Goal: Task Accomplishment & Management: Use online tool/utility

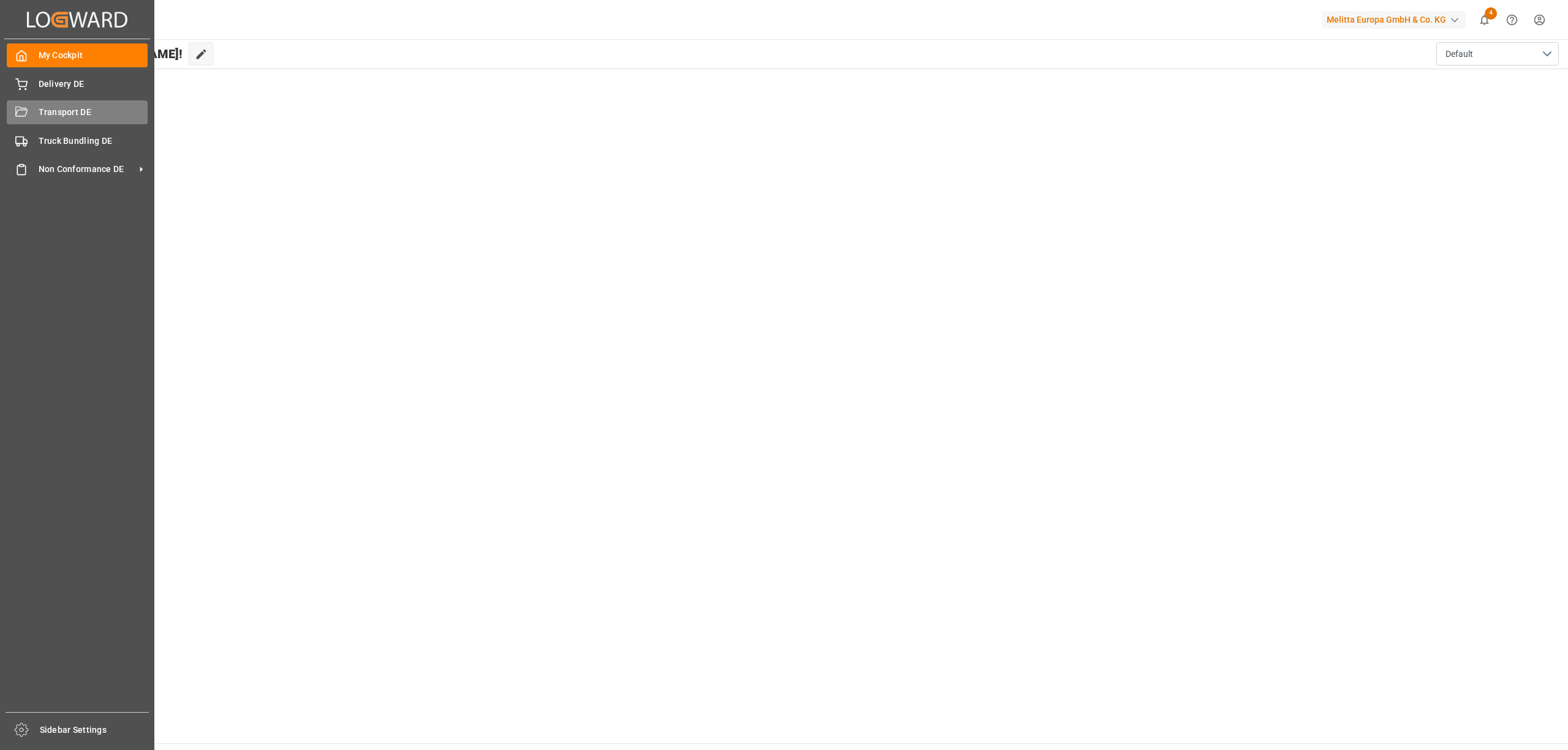
click at [54, 109] on span "Transport DE" at bounding box center [93, 112] width 110 height 13
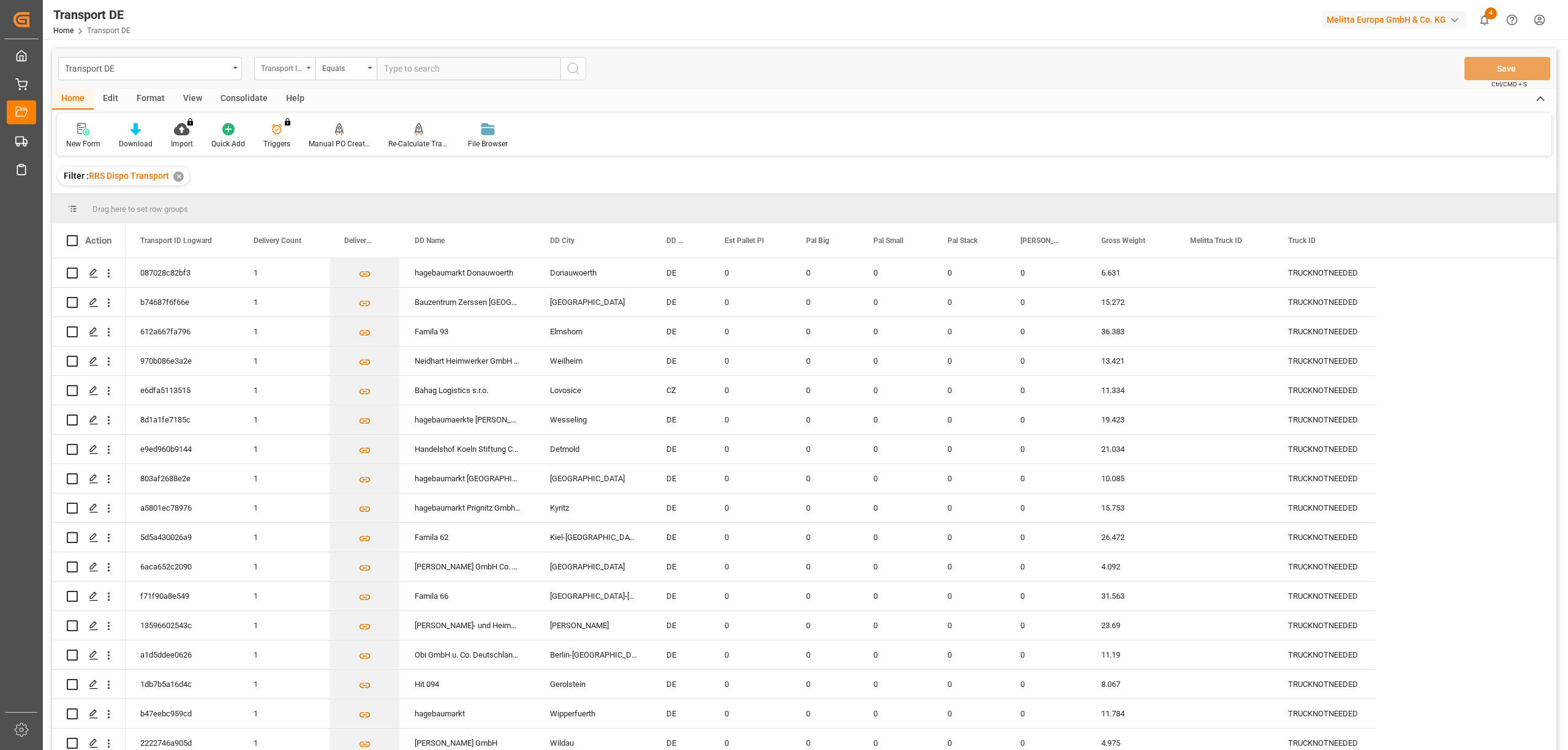
click at [277, 69] on div "Transport ID Logward" at bounding box center [282, 67] width 42 height 14
type input "route"
click at [284, 131] on div "Route" at bounding box center [346, 125] width 183 height 25
click at [328, 72] on div "Equals" at bounding box center [343, 67] width 42 height 14
click at [353, 202] on div "Starts with" at bounding box center [407, 202] width 183 height 25
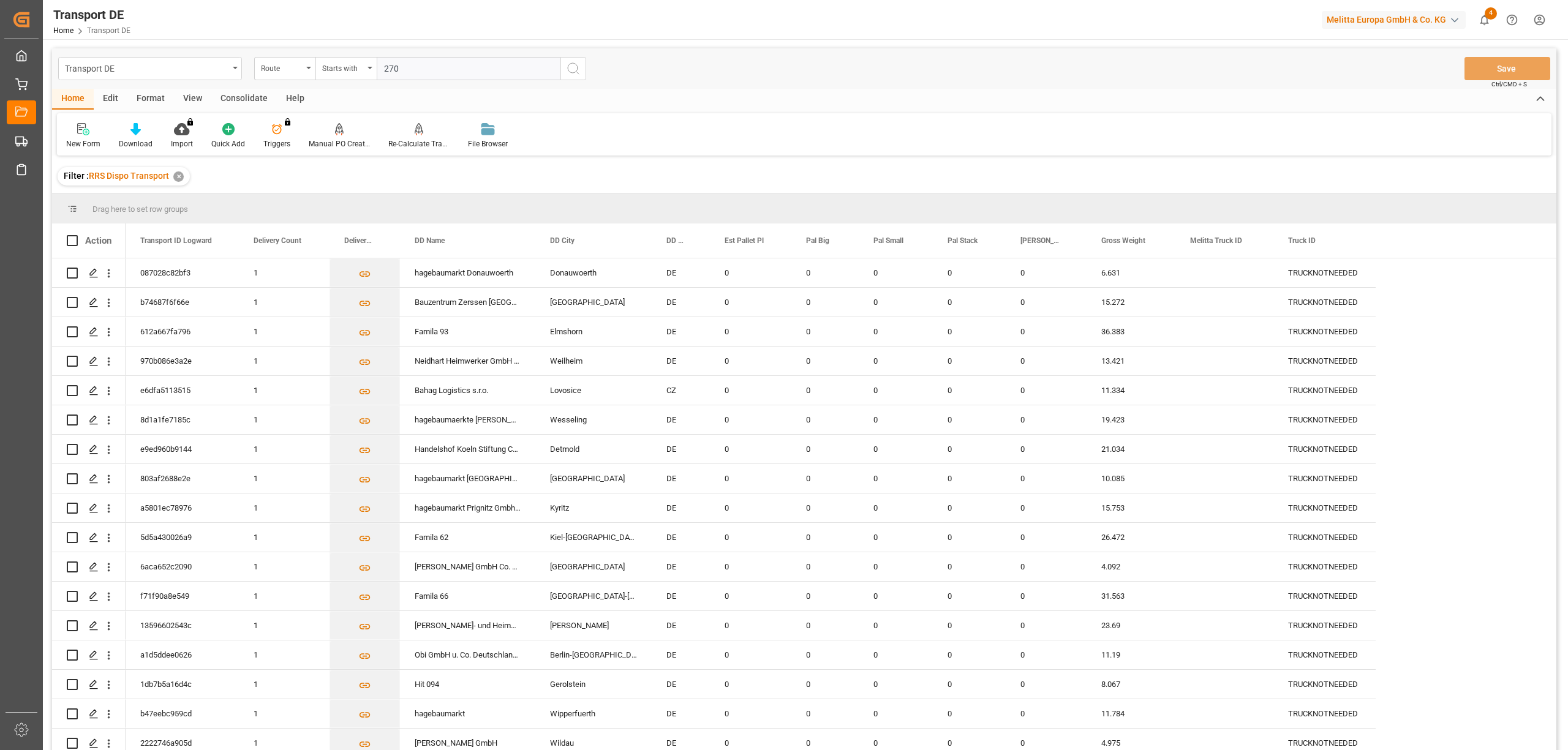
type input "270"
click at [574, 63] on icon "search button" at bounding box center [573, 69] width 15 height 15
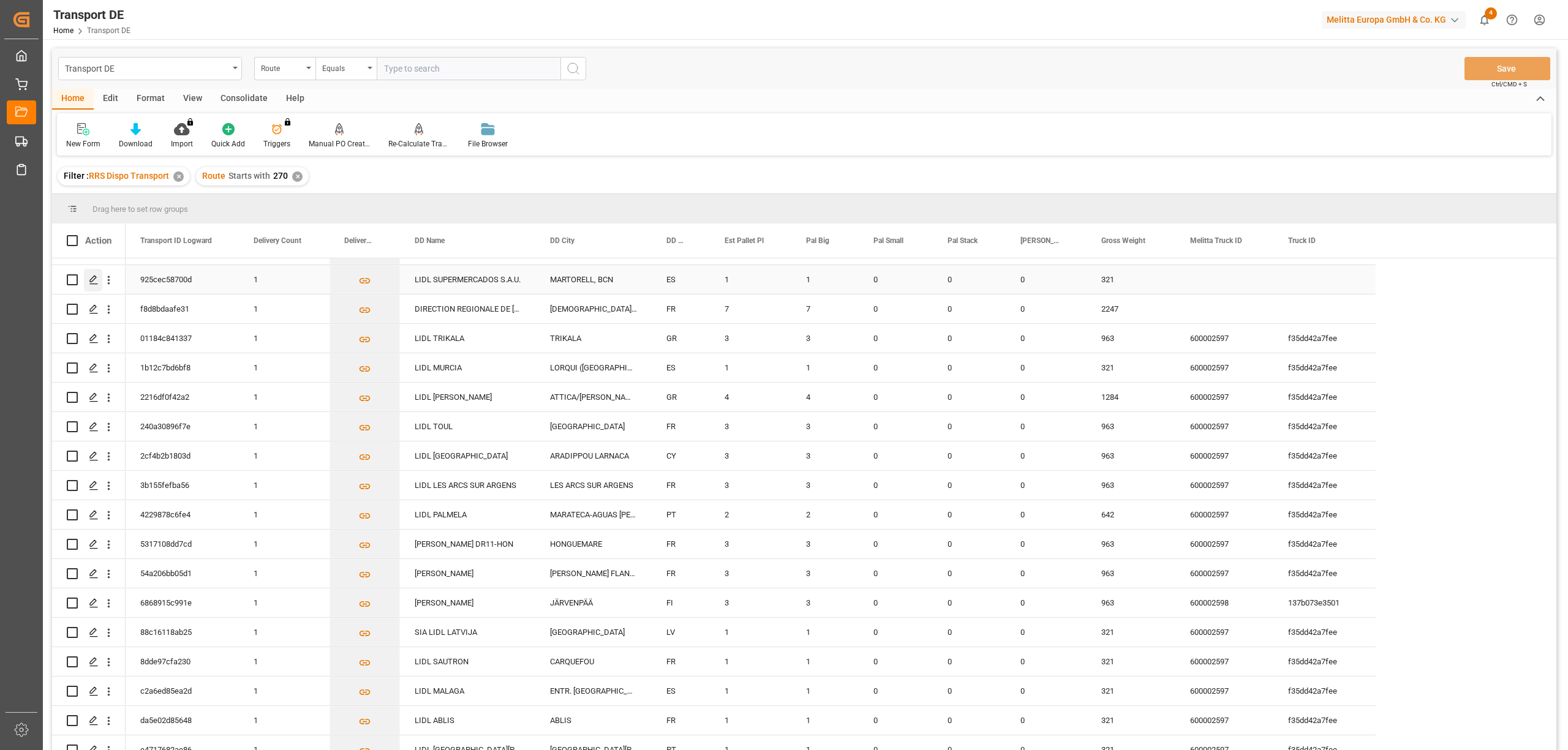
click at [91, 277] on icon "Press SPACE to select this row." at bounding box center [93, 279] width 10 height 10
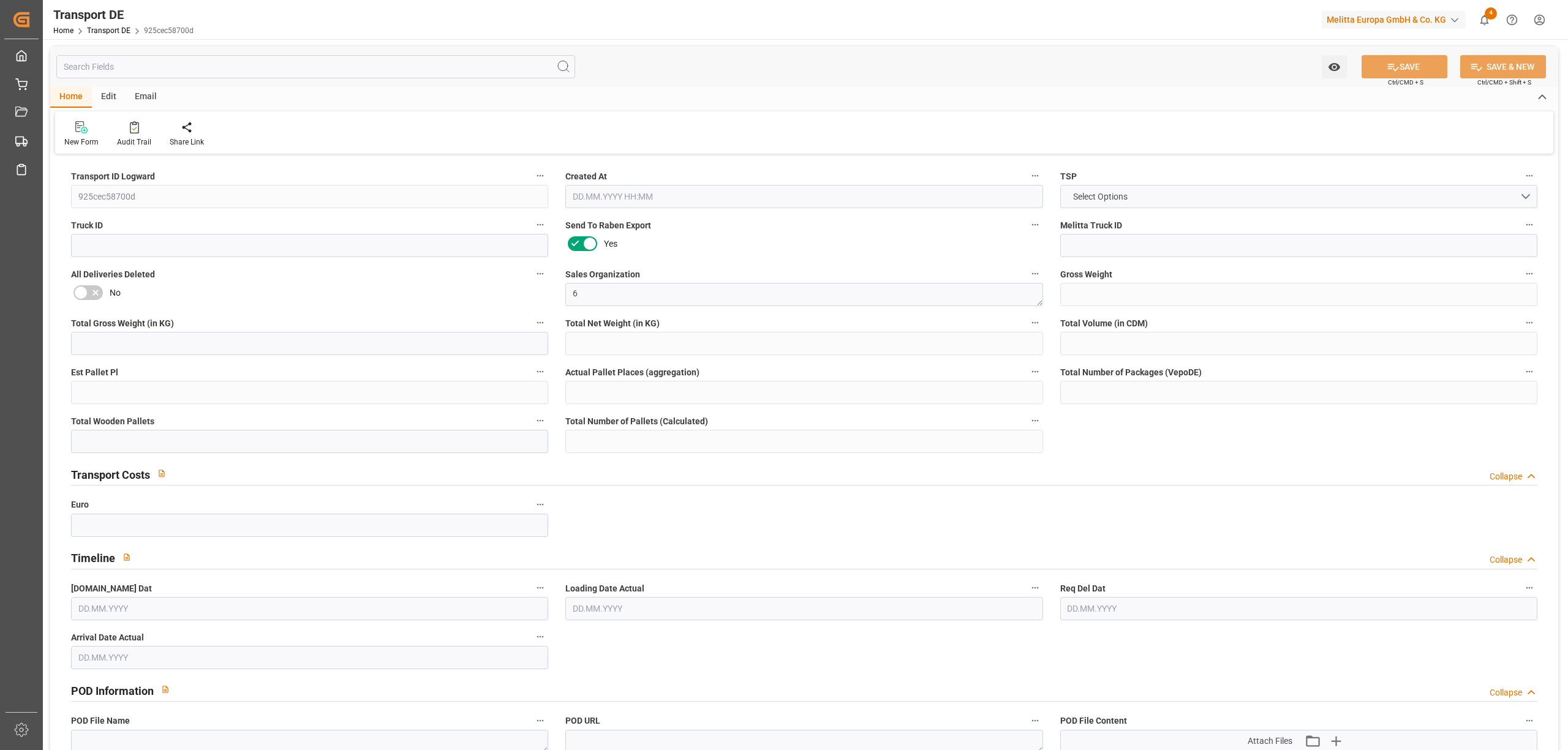
type input "321"
type input "285.12"
type input "238.464"
type input "1833.84"
type input "1"
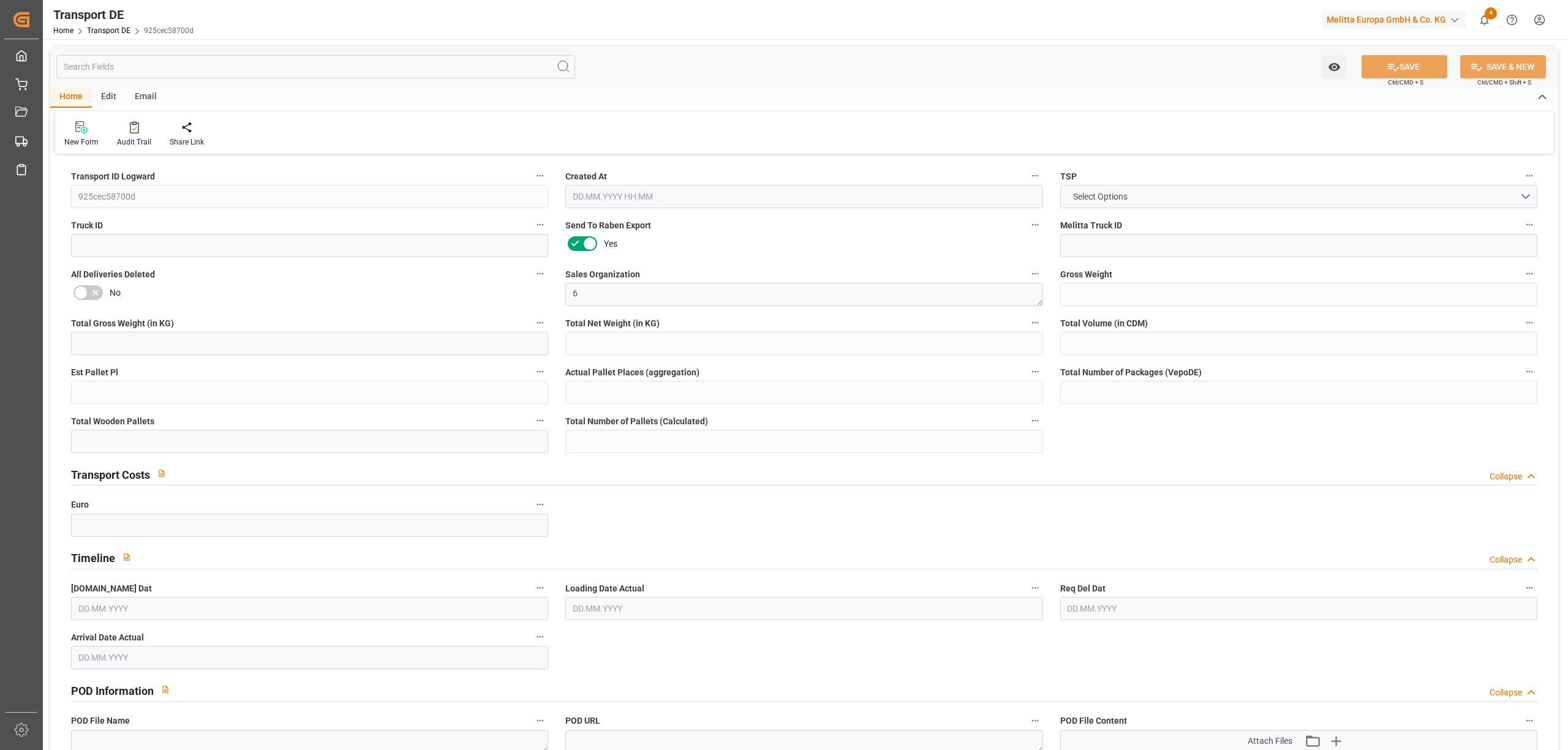
type input "0"
type input "1"
type input "0"
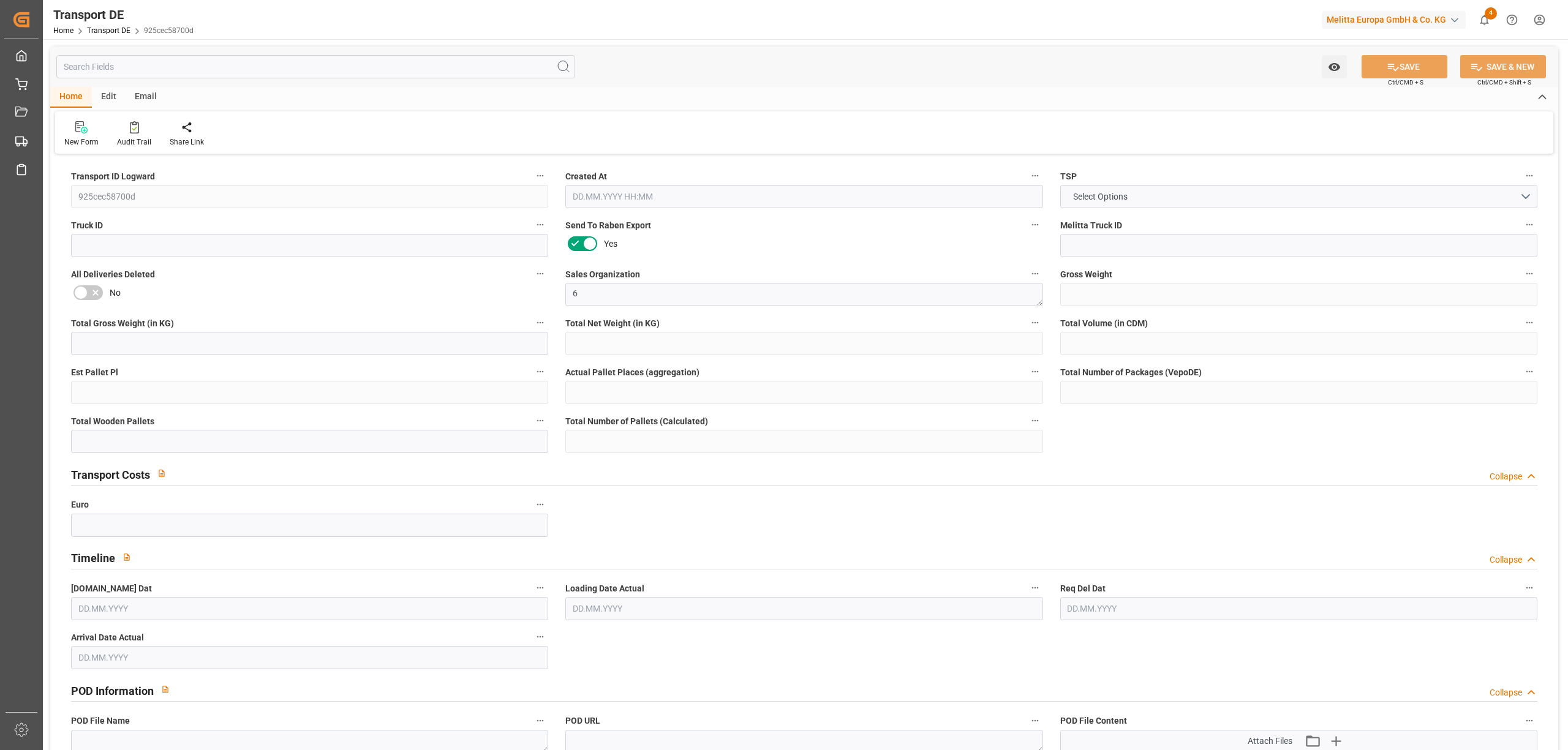
type input "8"
type input "0"
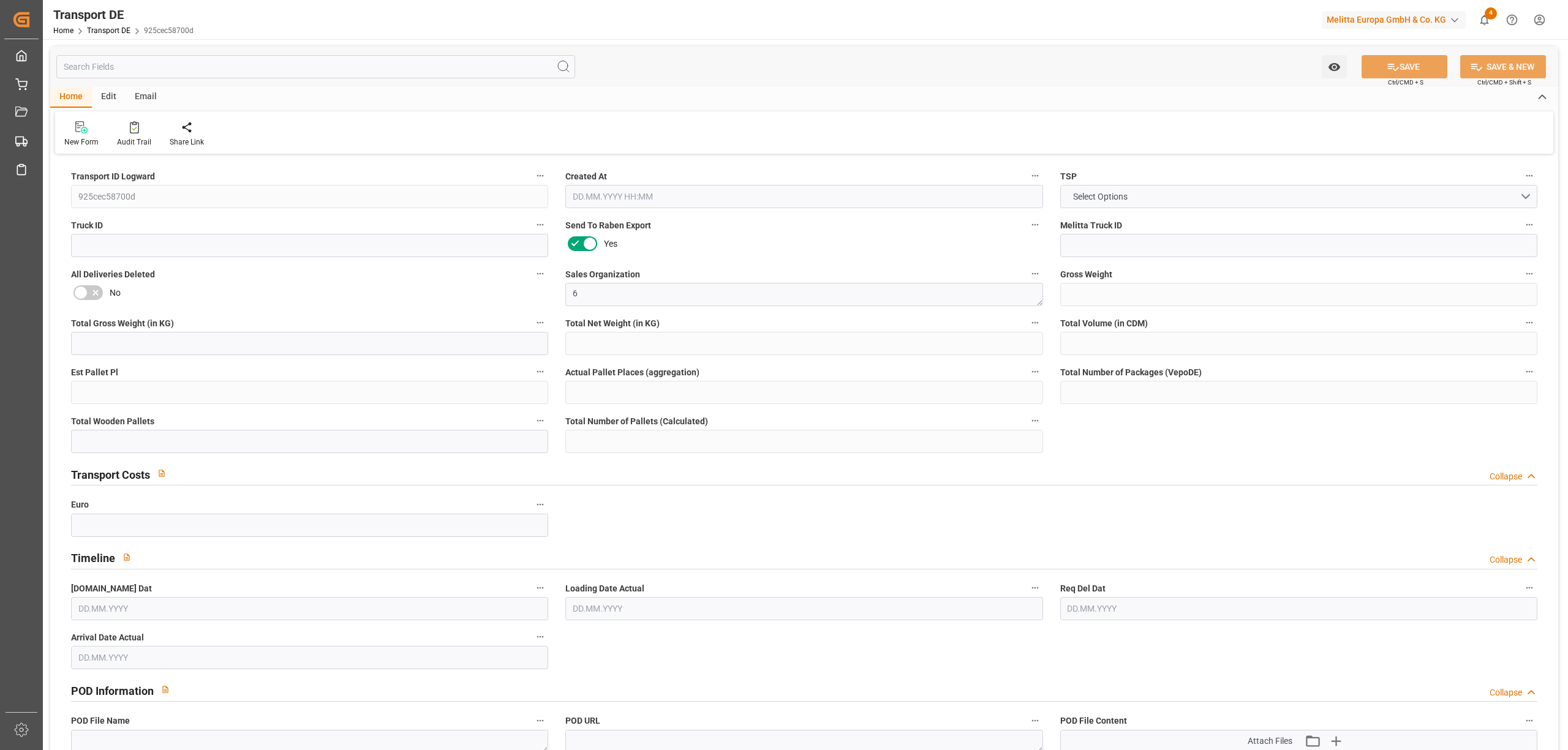
type input "0"
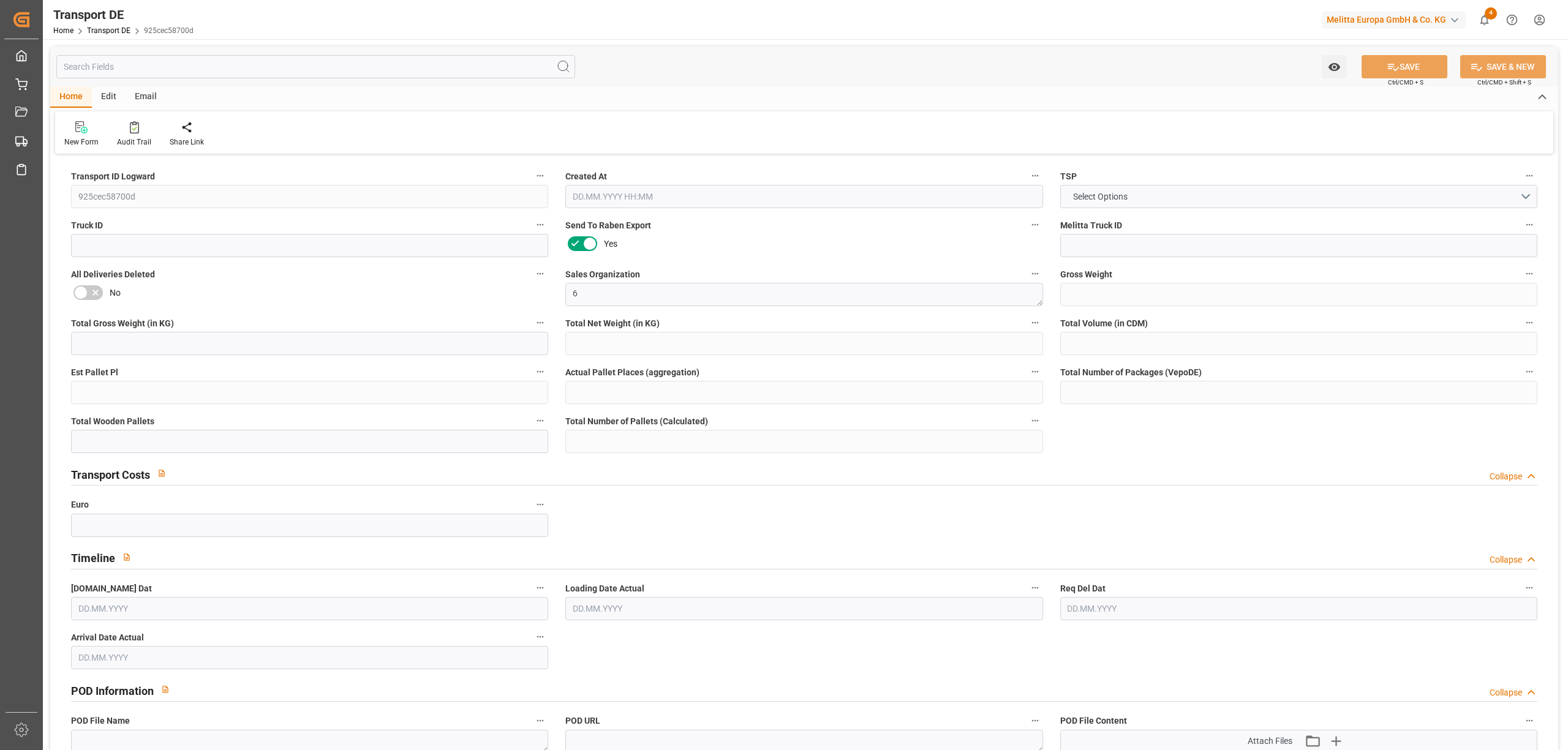
type input "0"
type input "1"
type input "0"
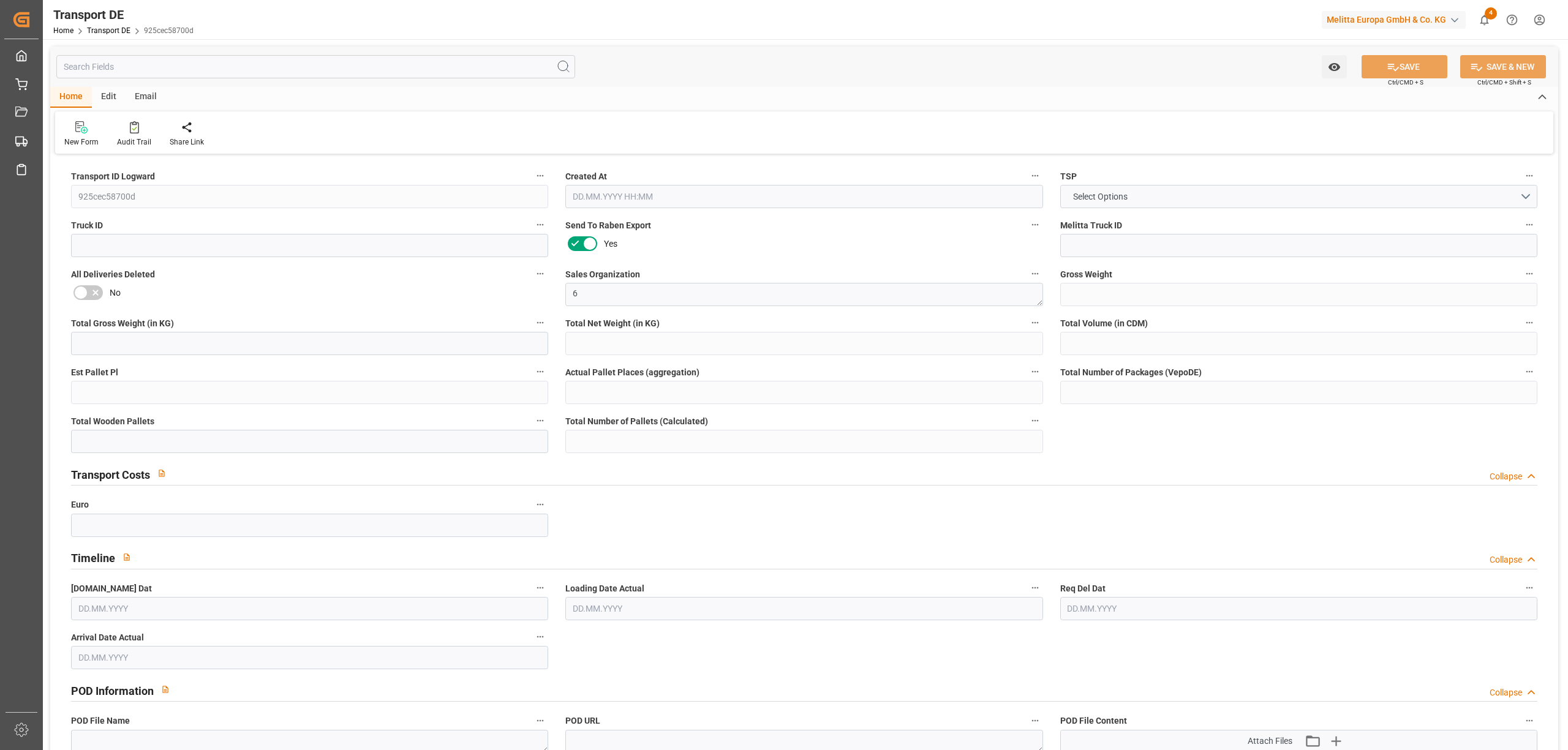
type input "0"
type input "1"
type input "0"
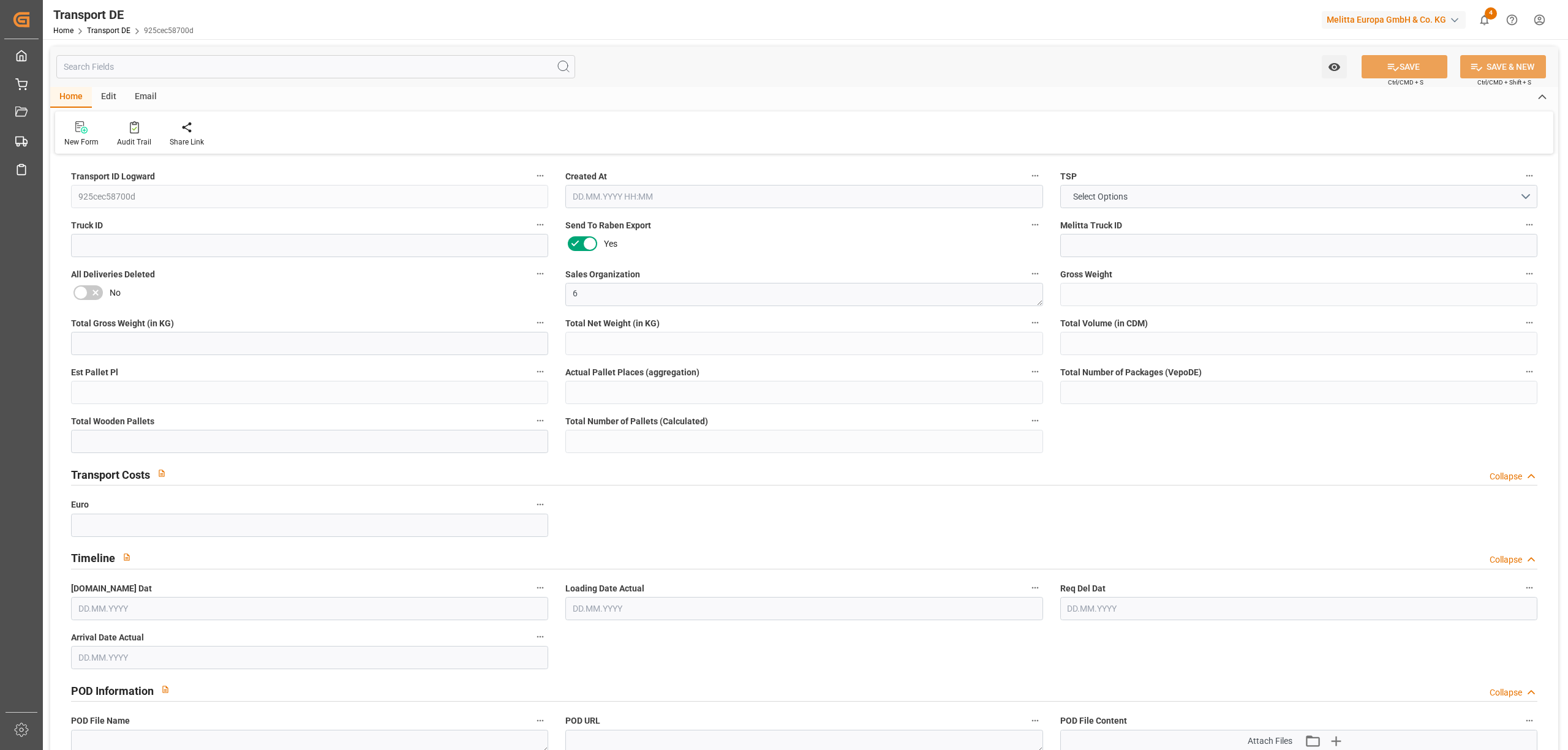
type input "108"
type input "3.039"
type input "0"
type input "06.10.2025 12:16"
type input "[DATE]"
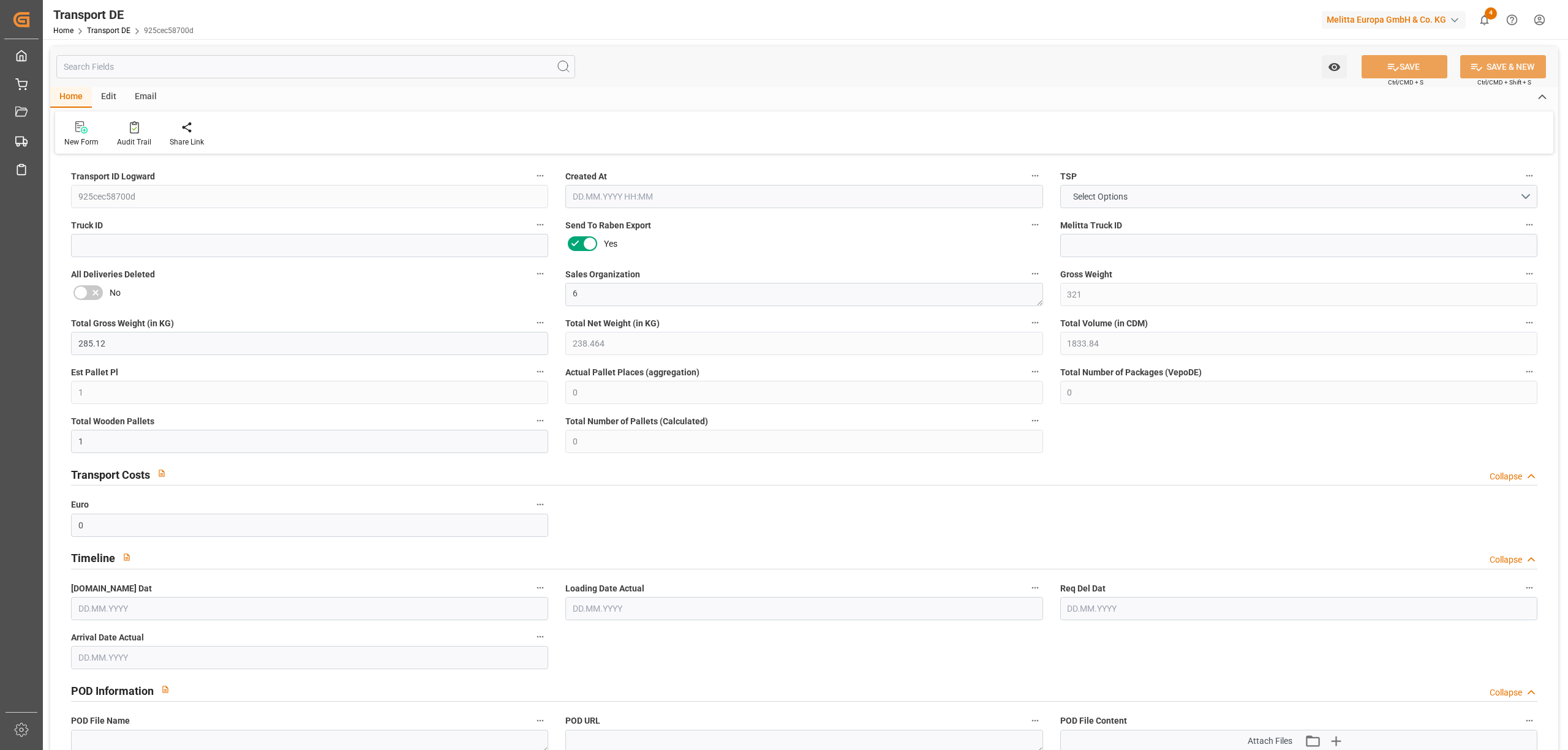
type input "[DATE]"
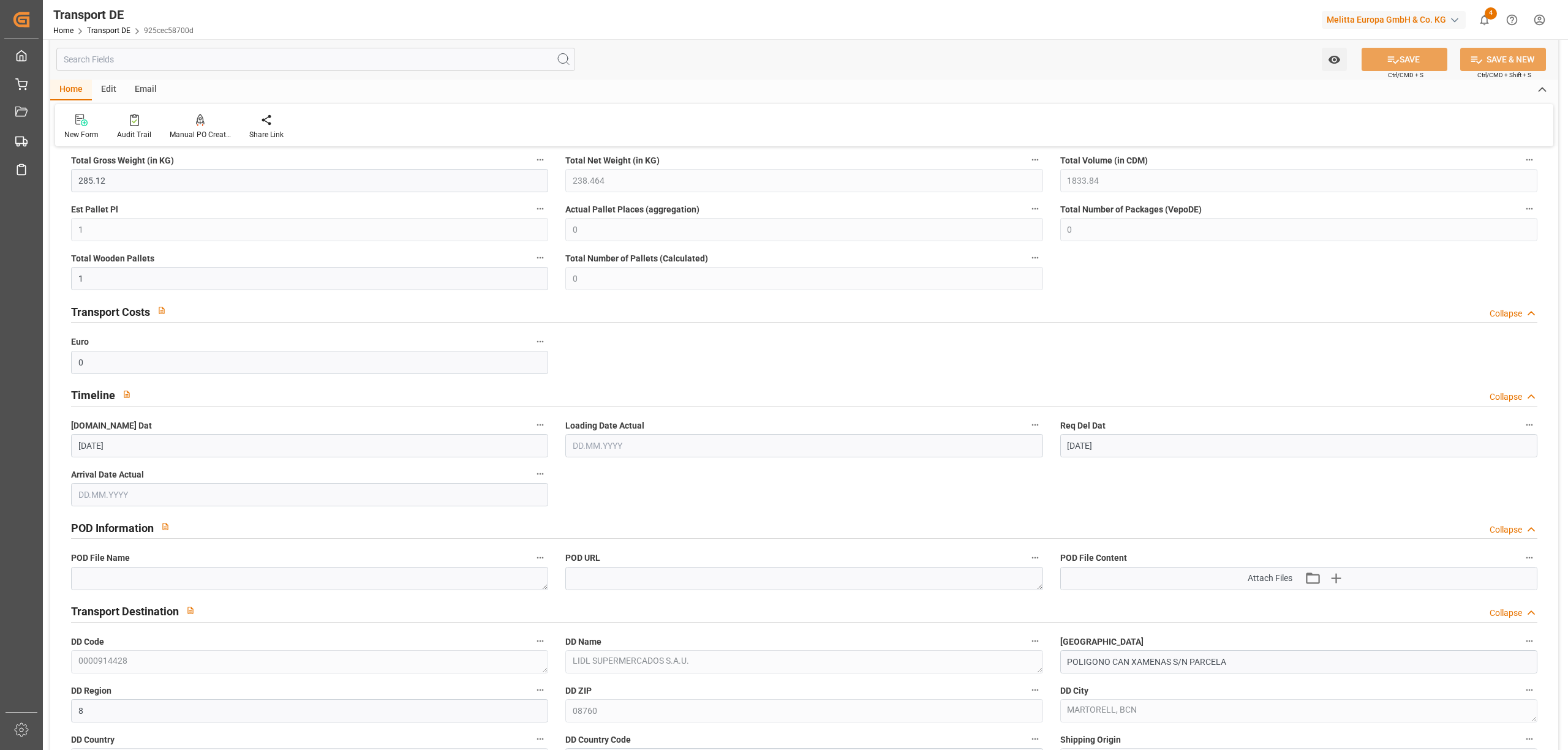
scroll to position [326, 0]
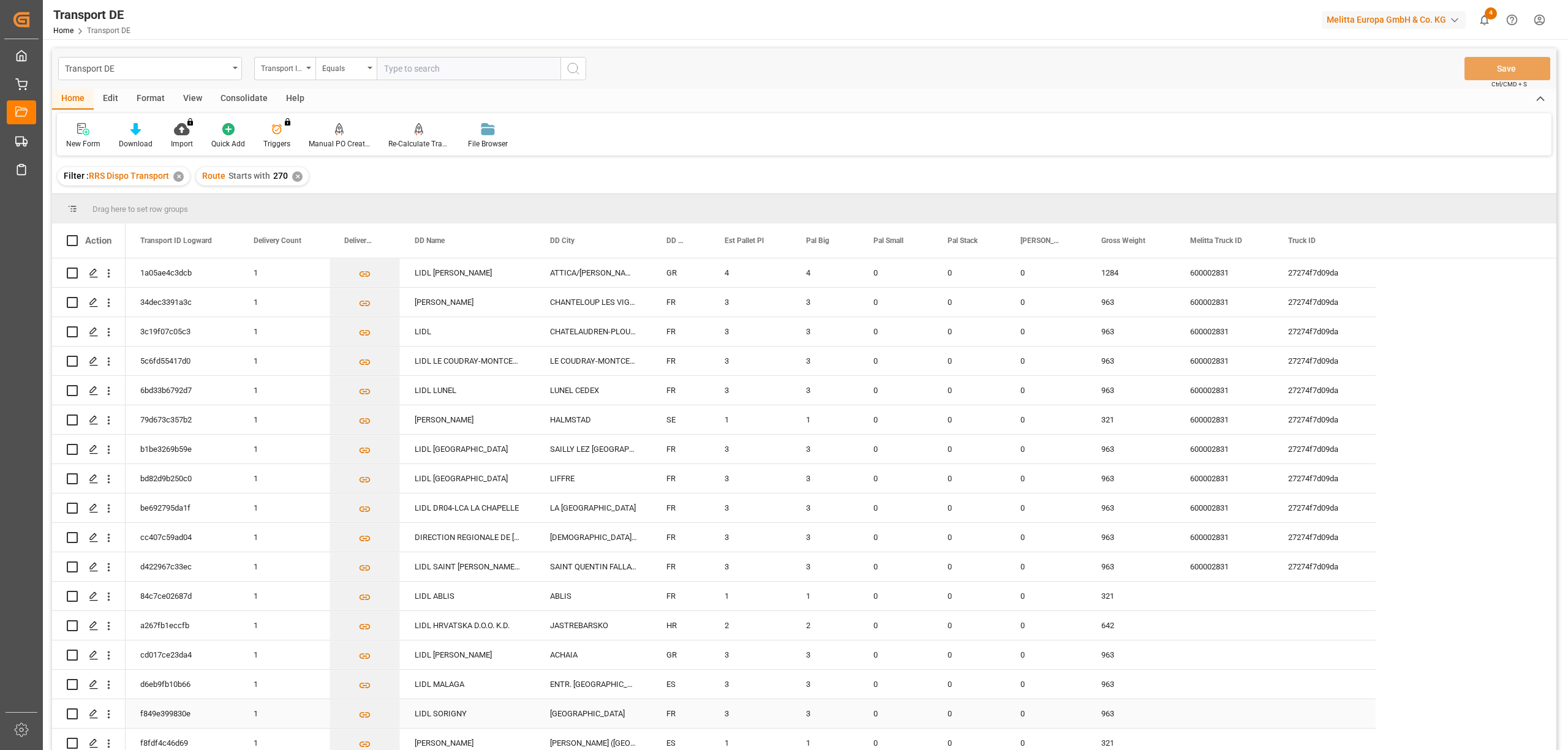
scroll to position [326, 0]
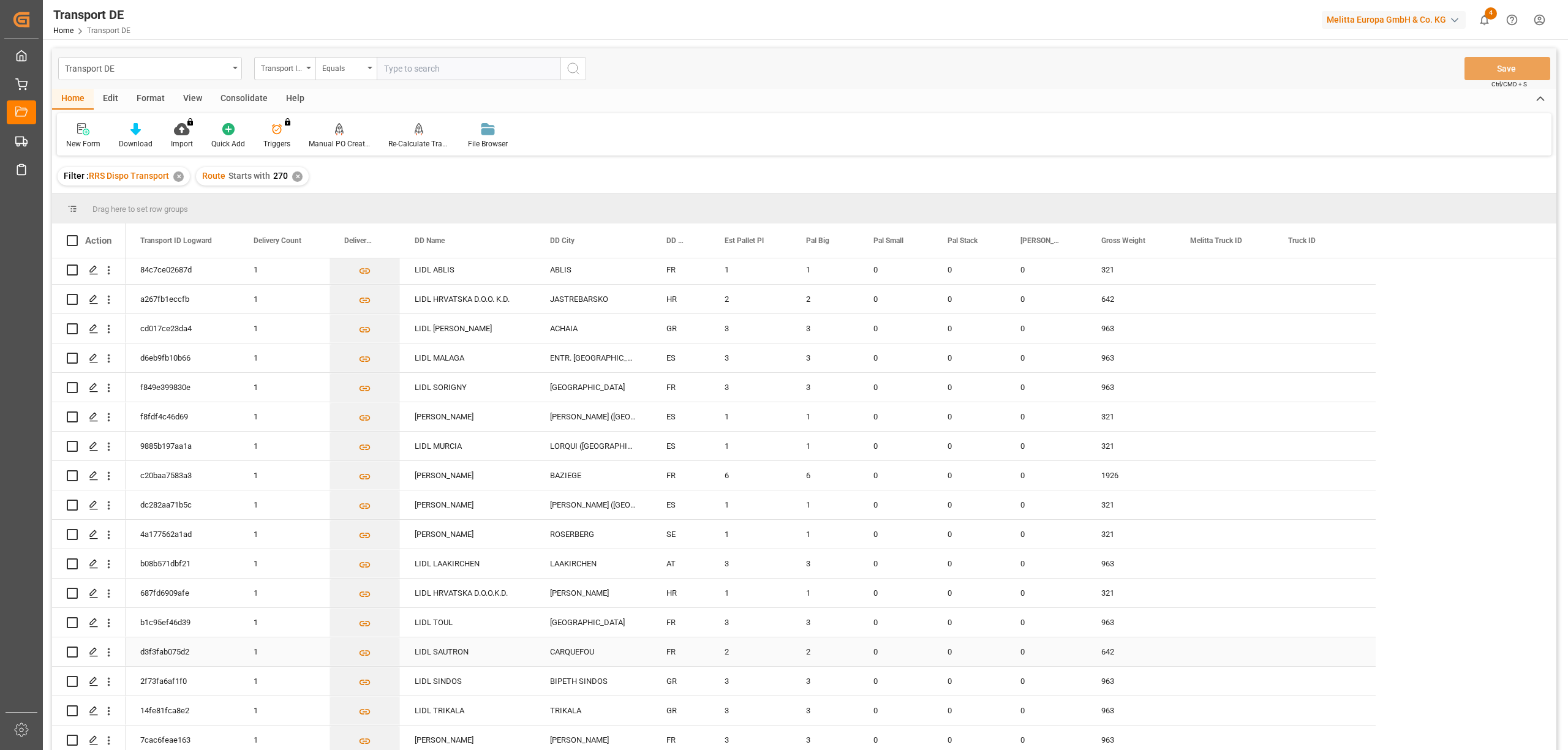
click at [71, 651] on input "Press Space to toggle row selection (unchecked)" at bounding box center [72, 652] width 11 height 11
checkbox input "true"
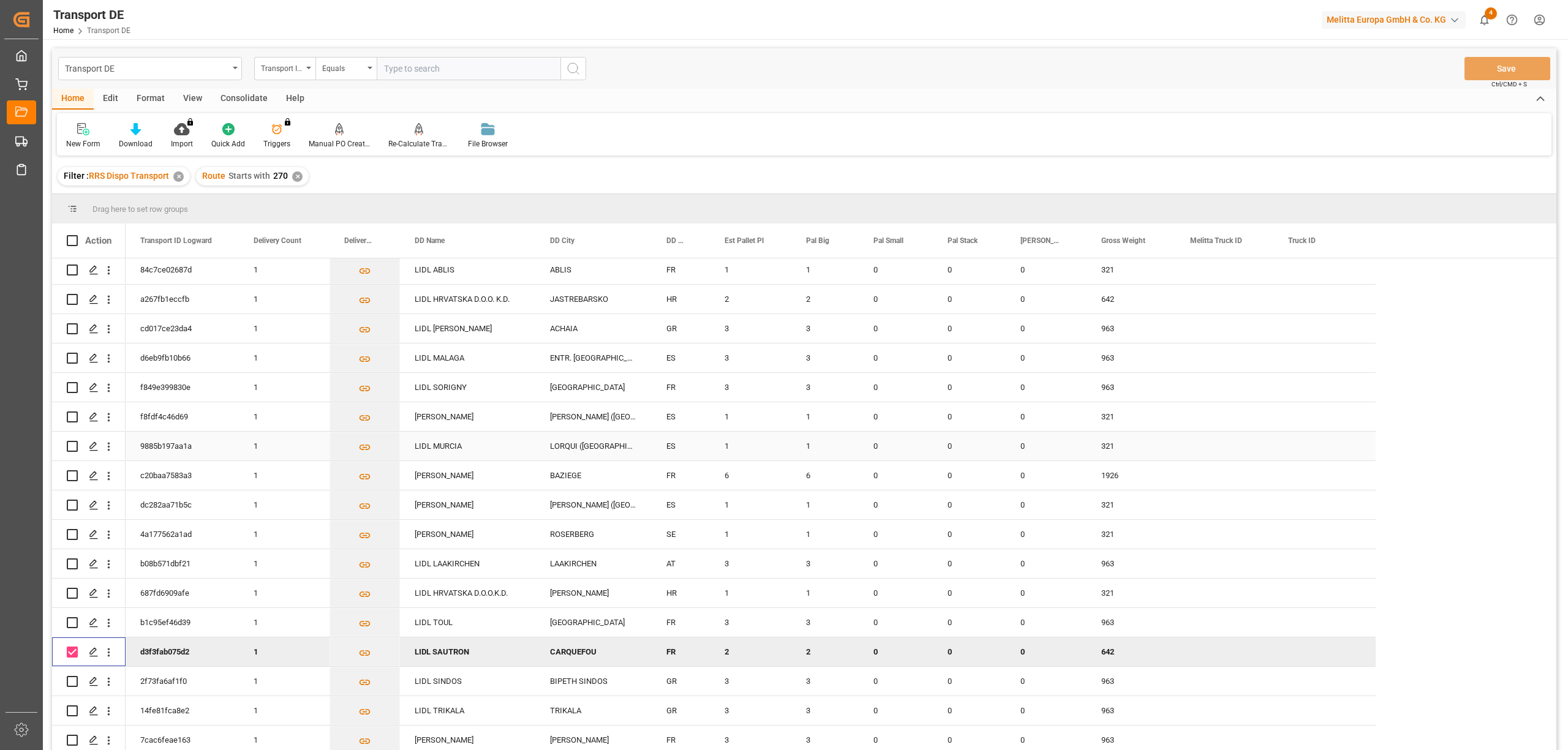
click at [74, 446] on input "Press Space to toggle row selection (unchecked)" at bounding box center [72, 446] width 11 height 11
checkbox input "true"
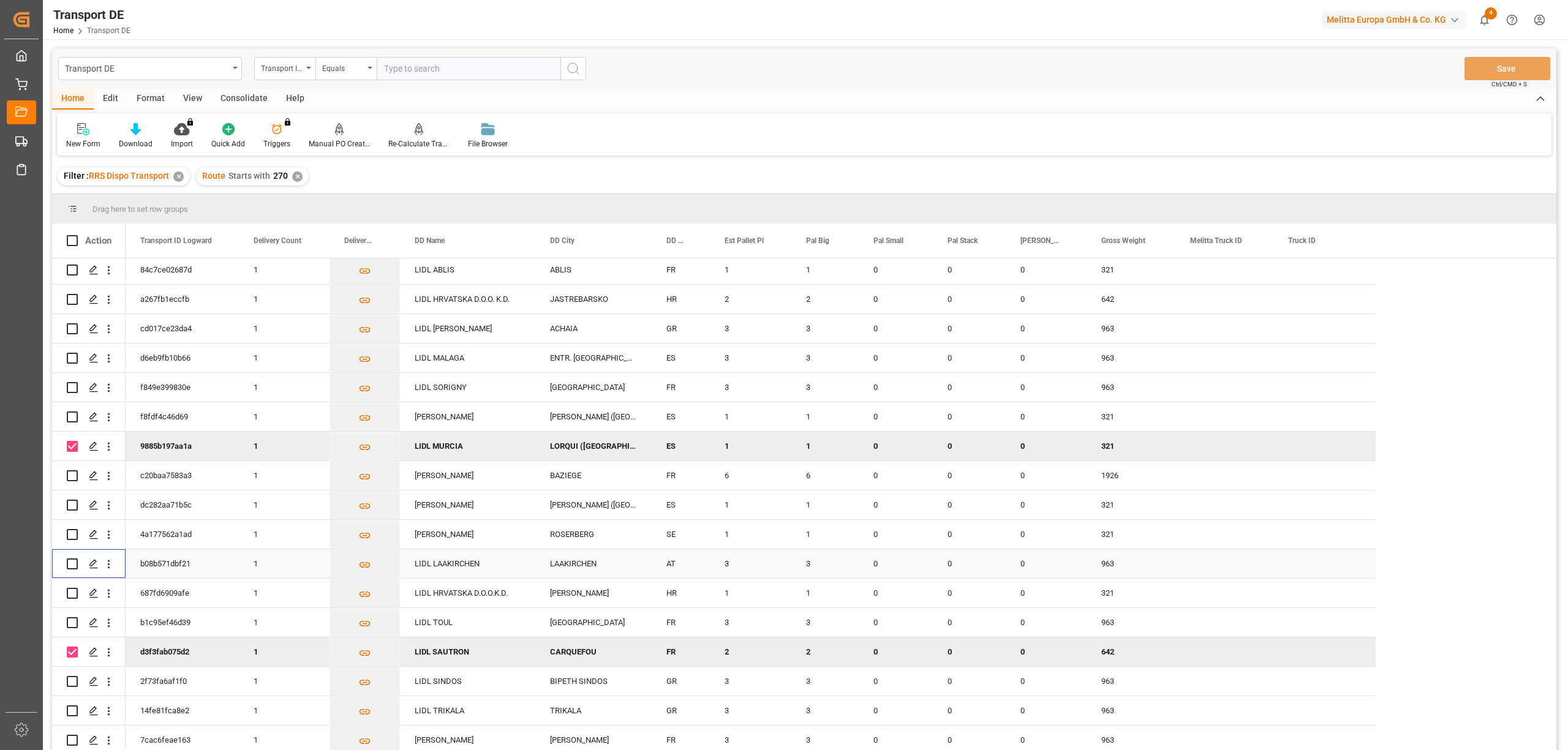
click at [72, 563] on input "Press Space to toggle row selection (unchecked)" at bounding box center [72, 564] width 11 height 11
checkbox input "true"
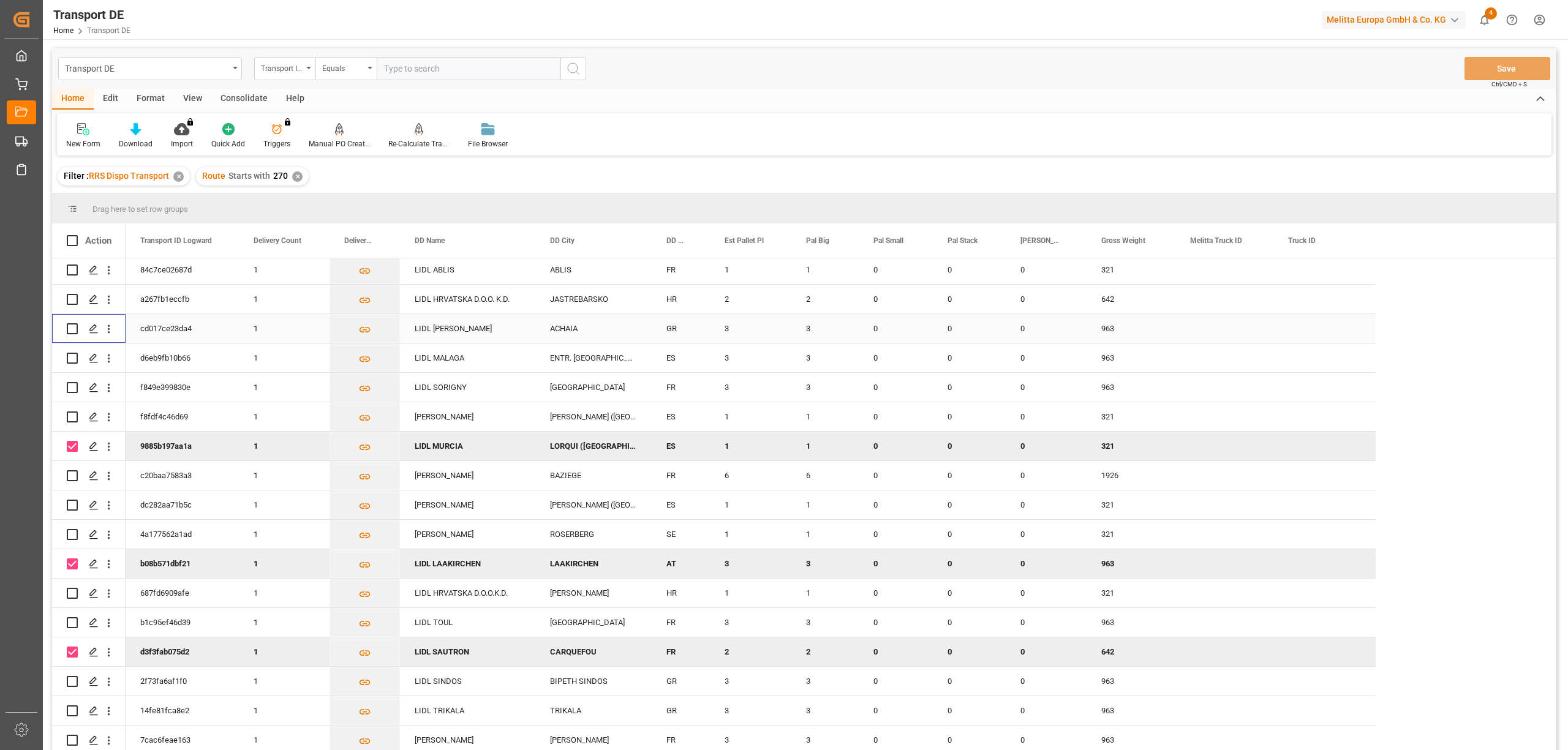
click at [72, 329] on input "Press Space to toggle row selection (unchecked)" at bounding box center [72, 328] width 11 height 11
checkbox input "true"
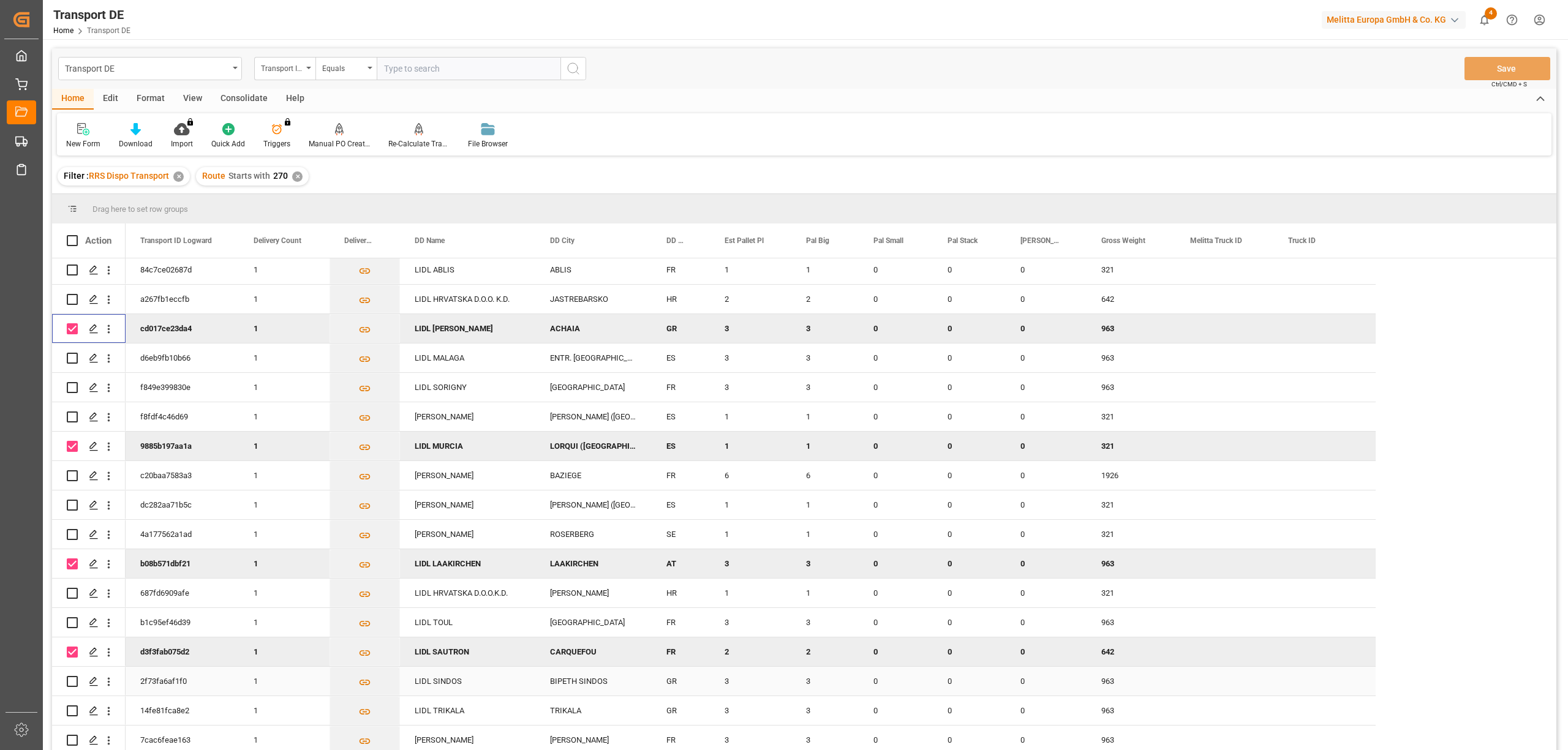
click at [71, 680] on input "Press Space to toggle row selection (unchecked)" at bounding box center [72, 681] width 11 height 11
checkbox input "true"
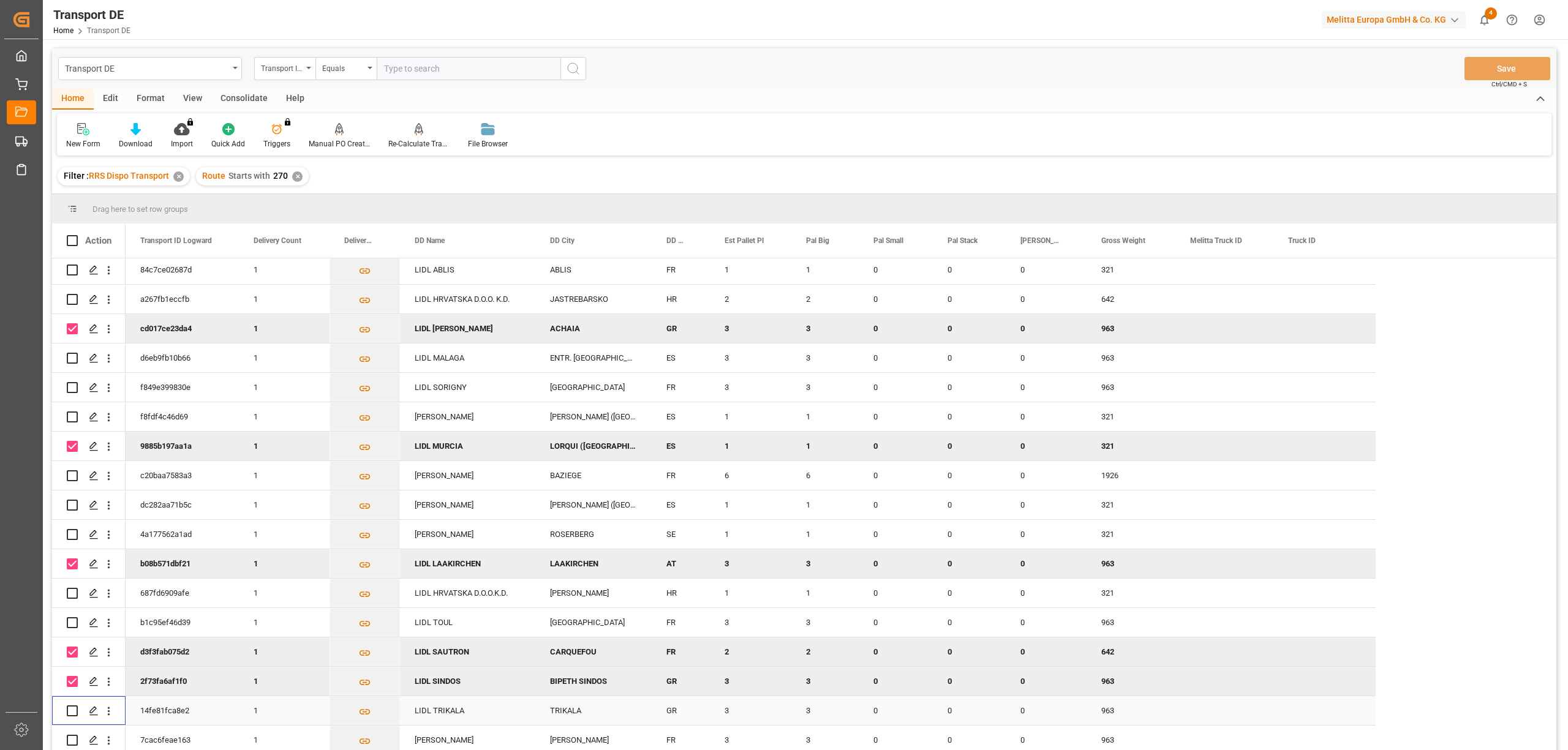
click at [71, 708] on input "Press Space to toggle row selection (unchecked)" at bounding box center [72, 711] width 11 height 11
checkbox input "true"
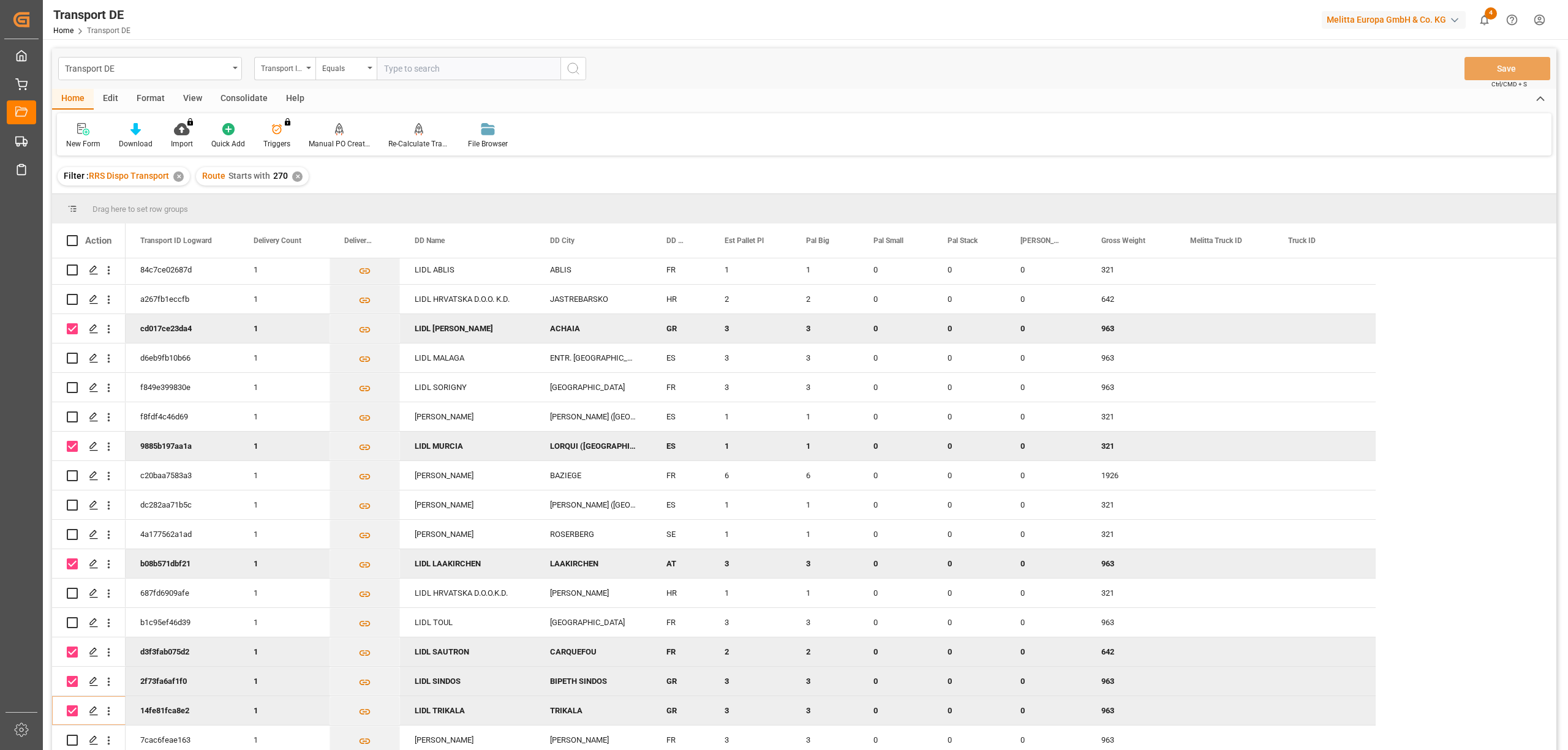
click at [239, 101] on div "Consolidate" at bounding box center [244, 99] width 65 height 21
drag, startPoint x: 97, startPoint y: 136, endPoint x: 105, endPoint y: 153, distance: 18.8
click at [96, 136] on div "Consolidation List" at bounding box center [96, 136] width 78 height 27
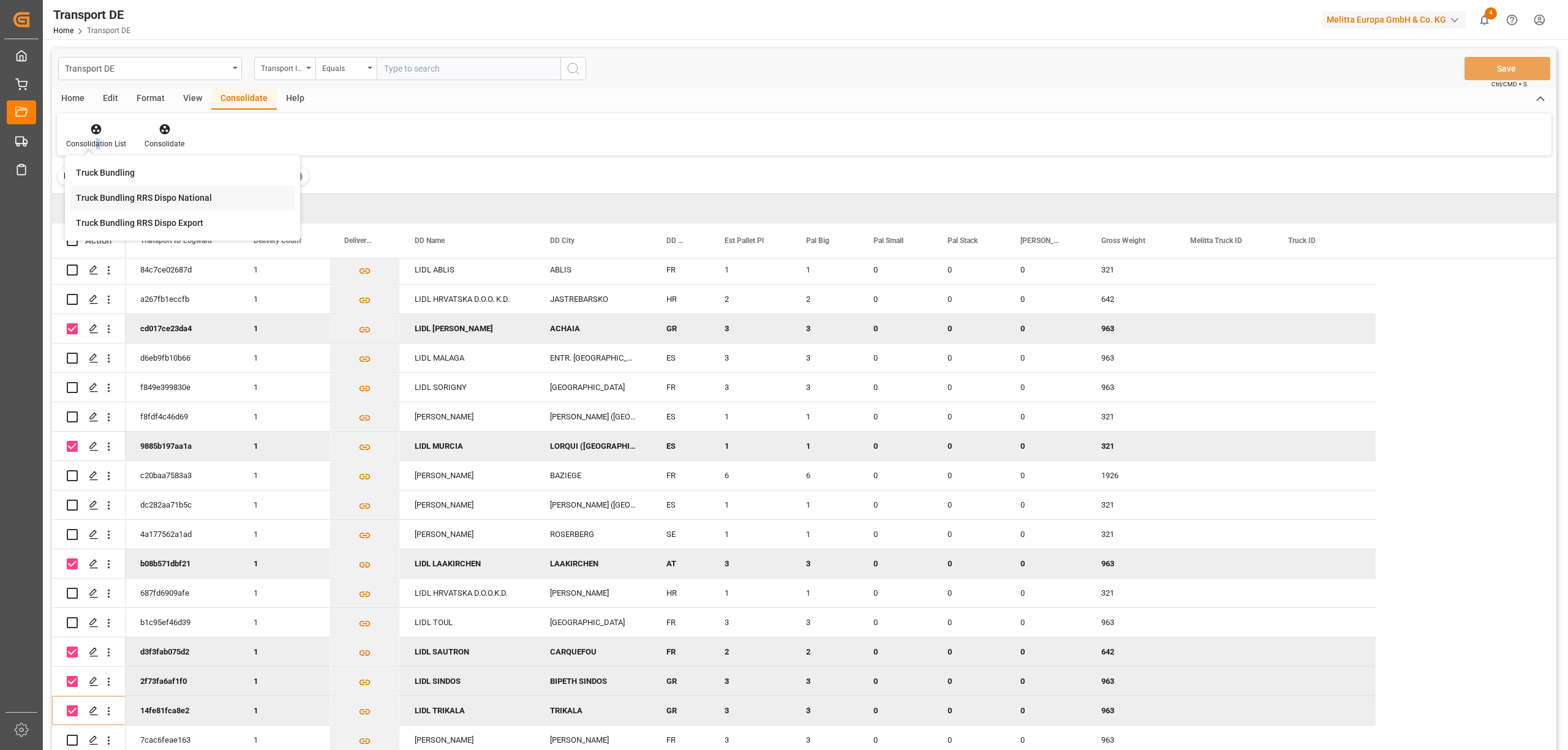
click at [155, 196] on div "Truck Bundling RRS Dispo National" at bounding box center [144, 198] width 136 height 13
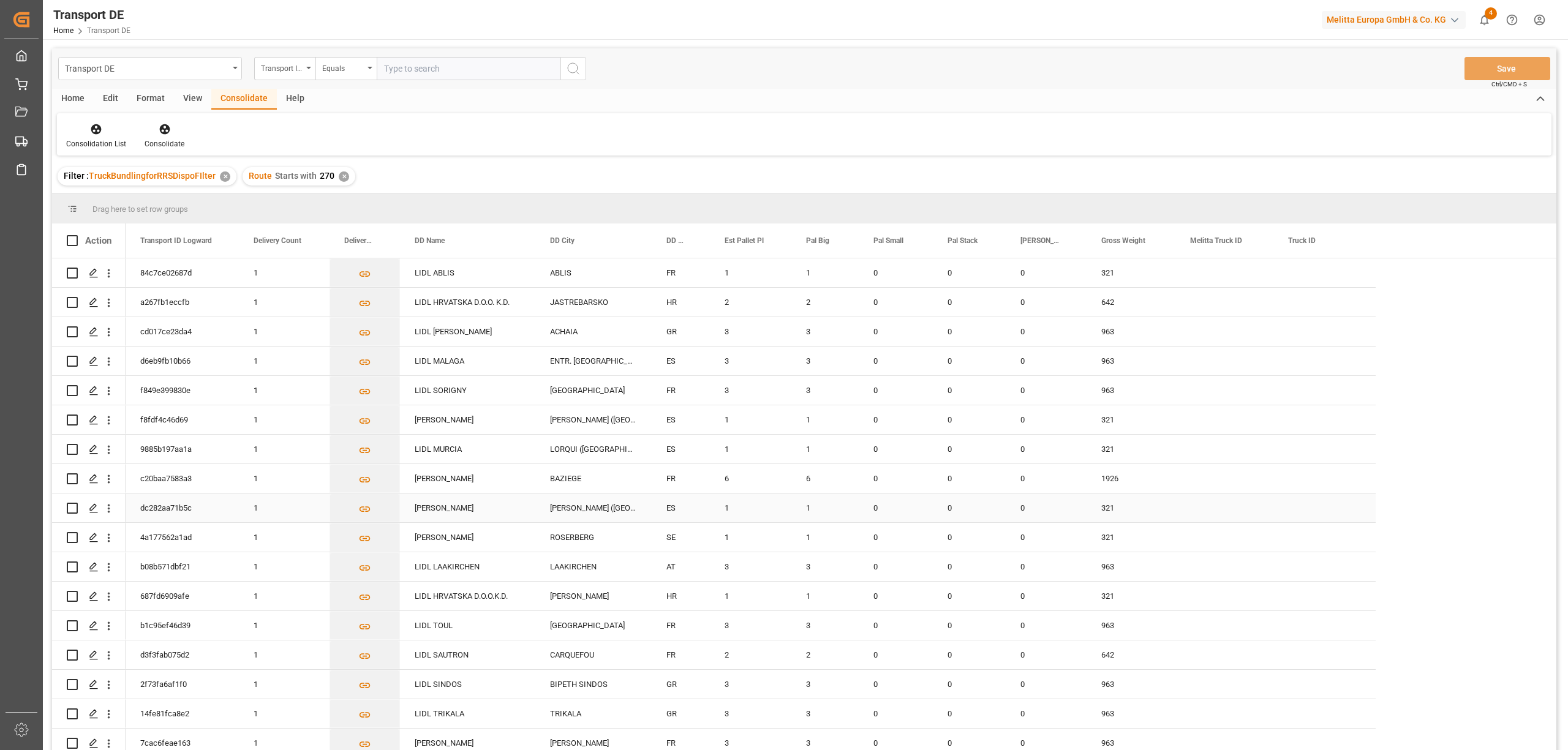
scroll to position [4, 0]
click at [69, 657] on input "Press Space to toggle row selection (unchecked)" at bounding box center [72, 655] width 11 height 11
checkbox input "true"
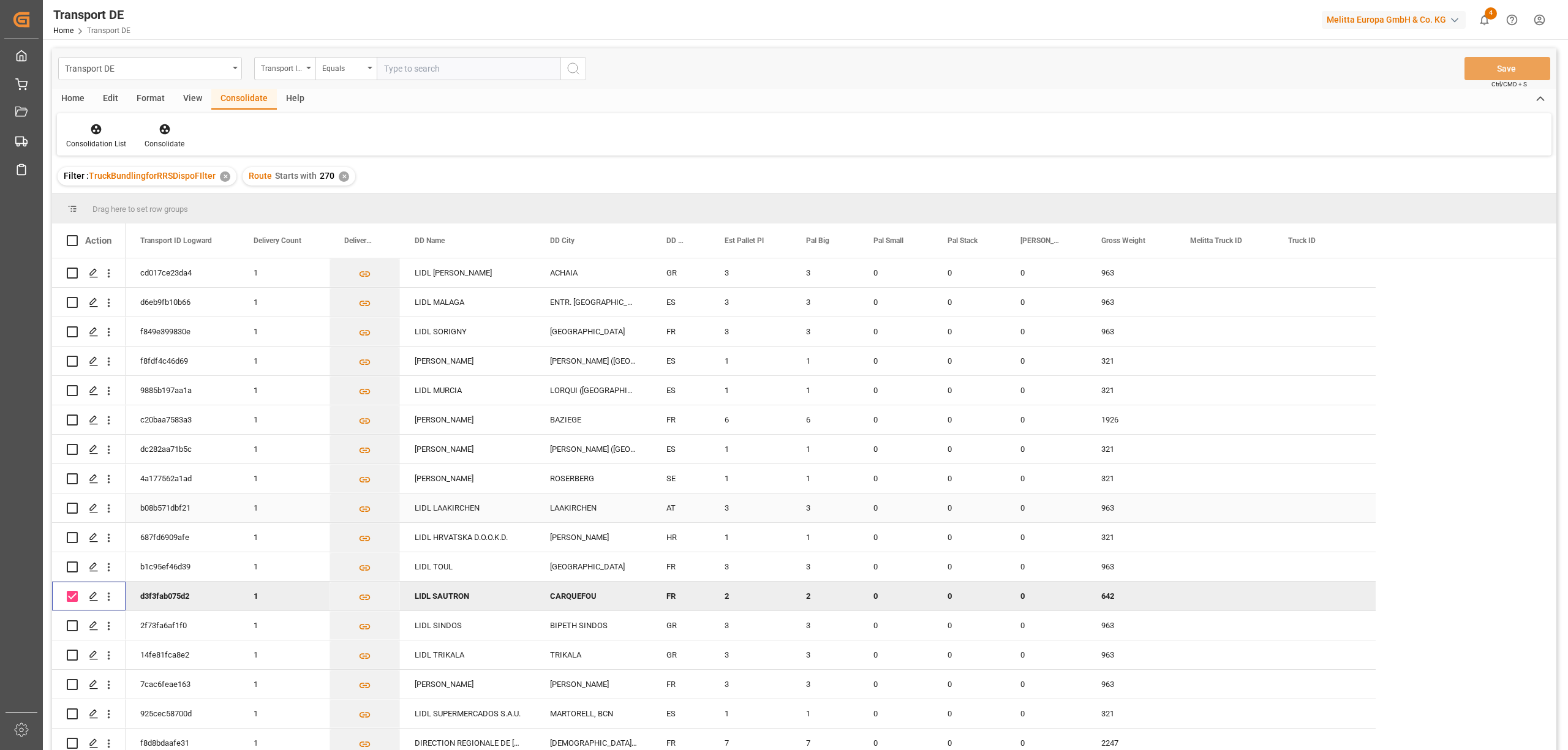
scroll to position [163, 0]
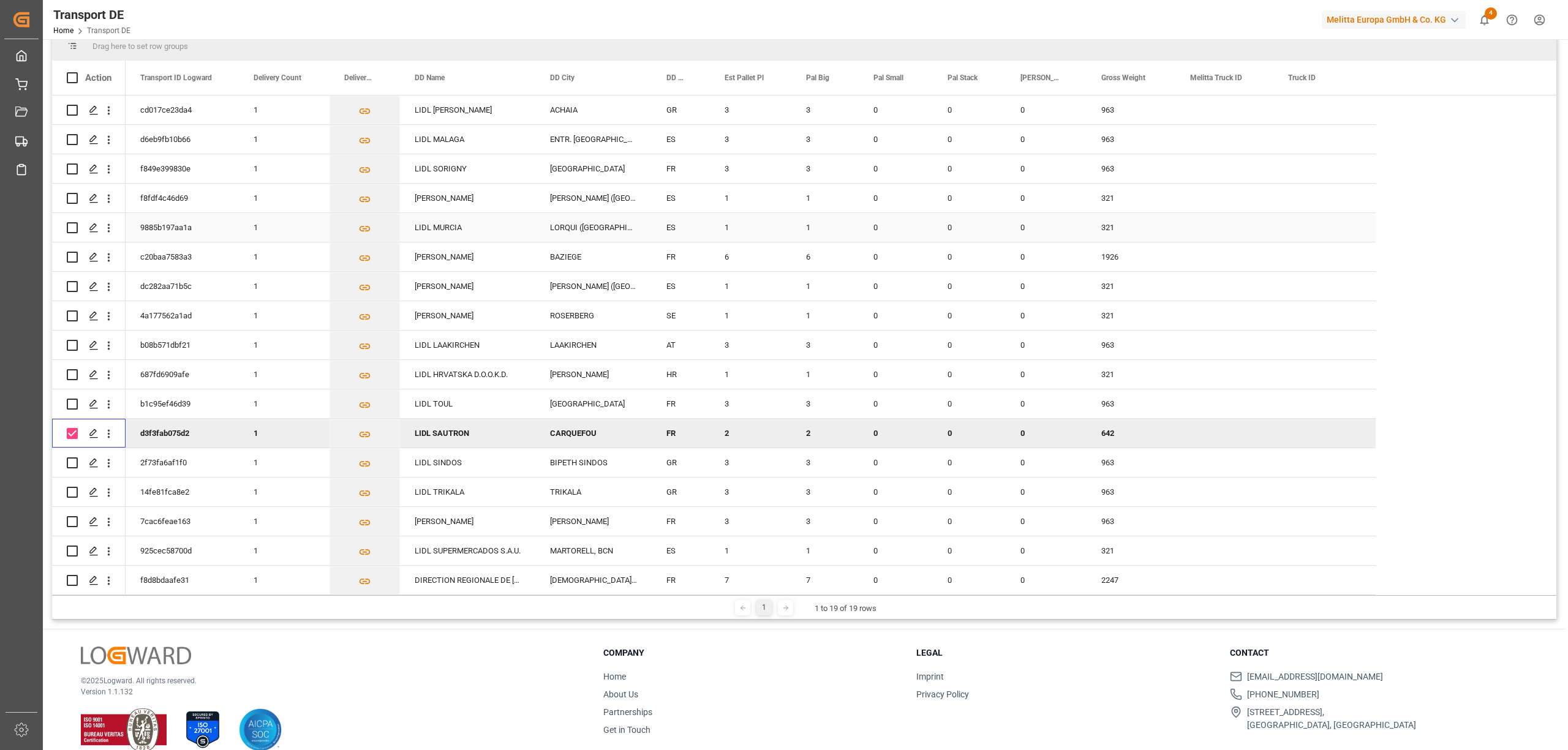
click at [69, 223] on input "Press Space to toggle row selection (unchecked)" at bounding box center [72, 228] width 11 height 11
checkbox input "true"
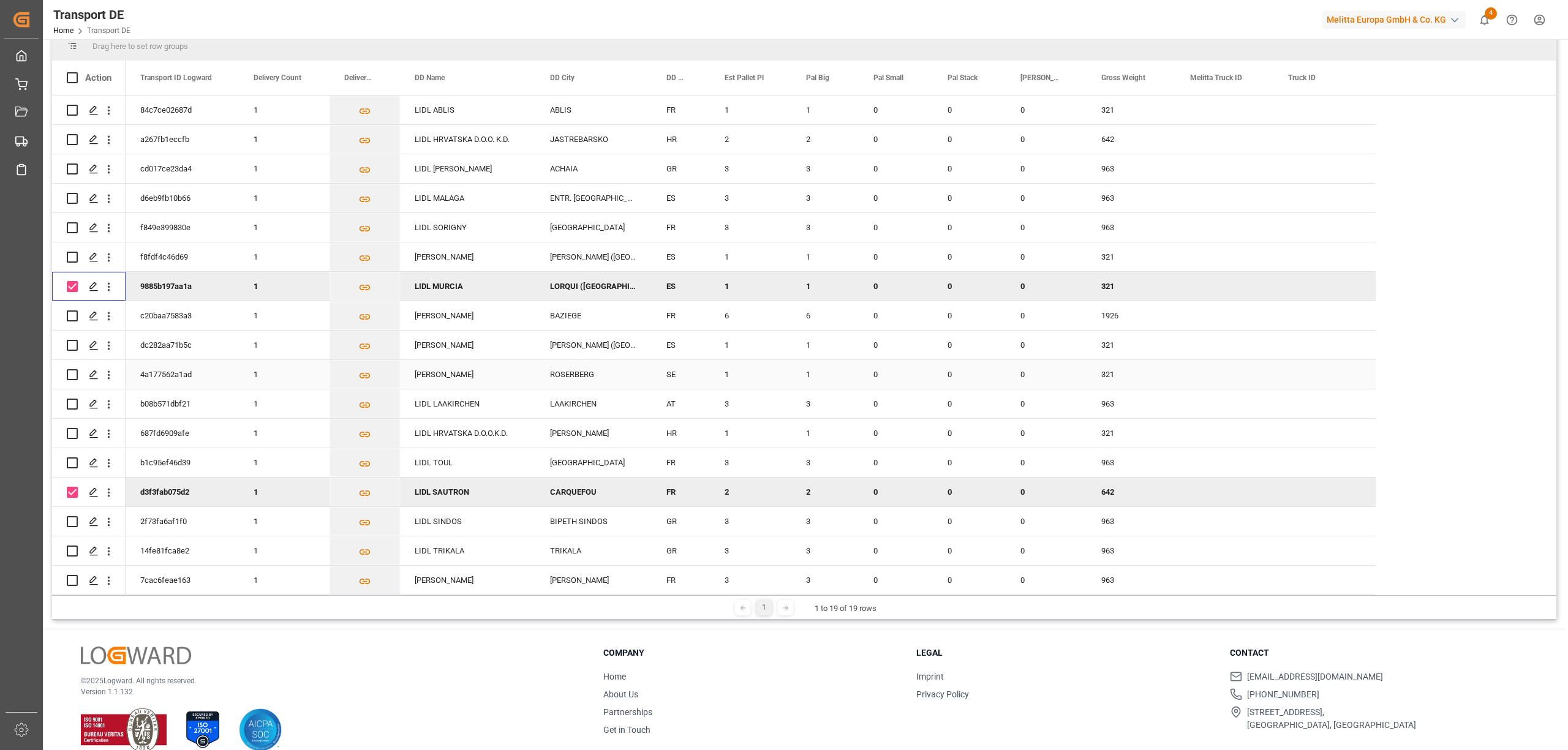
scroll to position [0, 0]
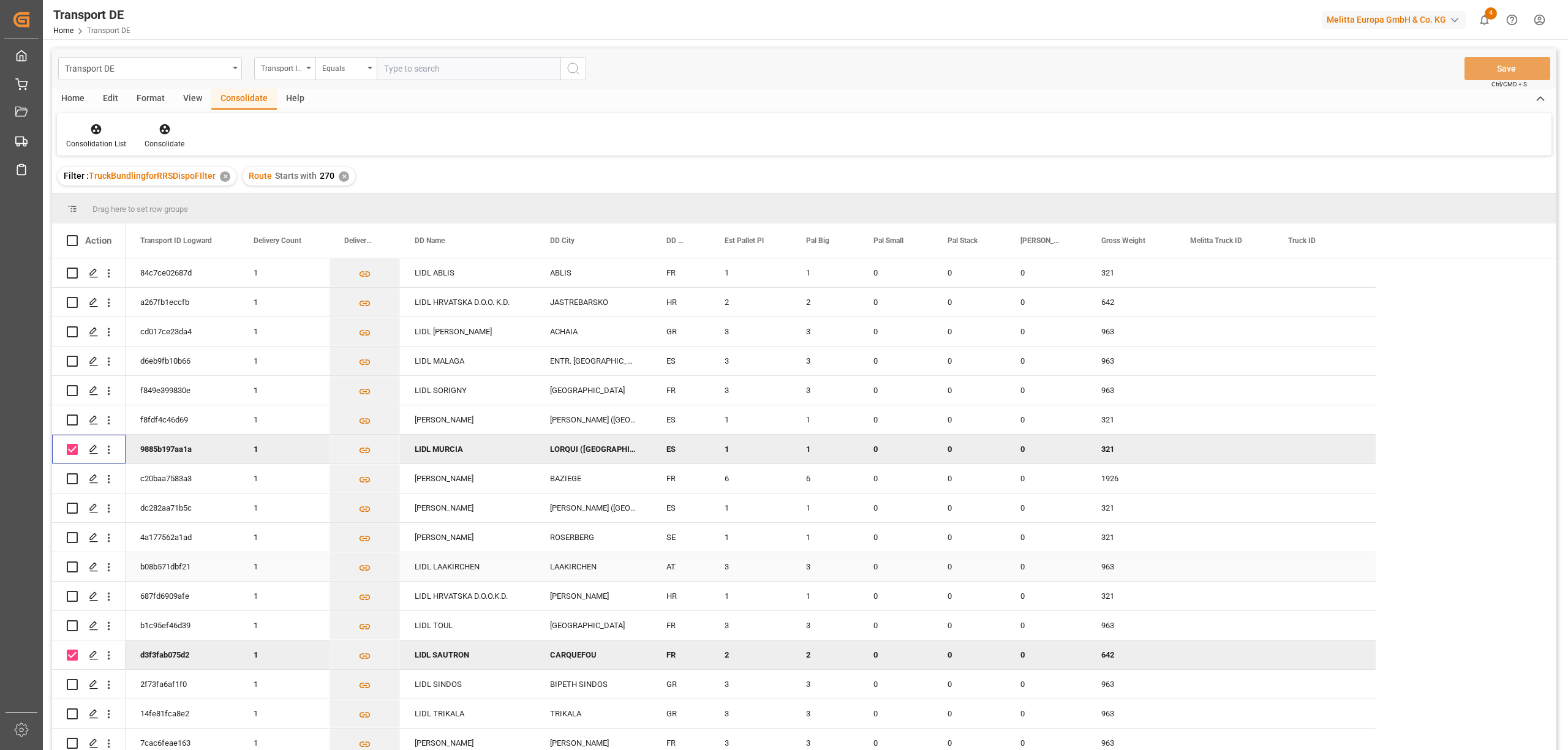
click at [74, 567] on input "Press Space to toggle row selection (unchecked)" at bounding box center [72, 567] width 11 height 11
checkbox input "true"
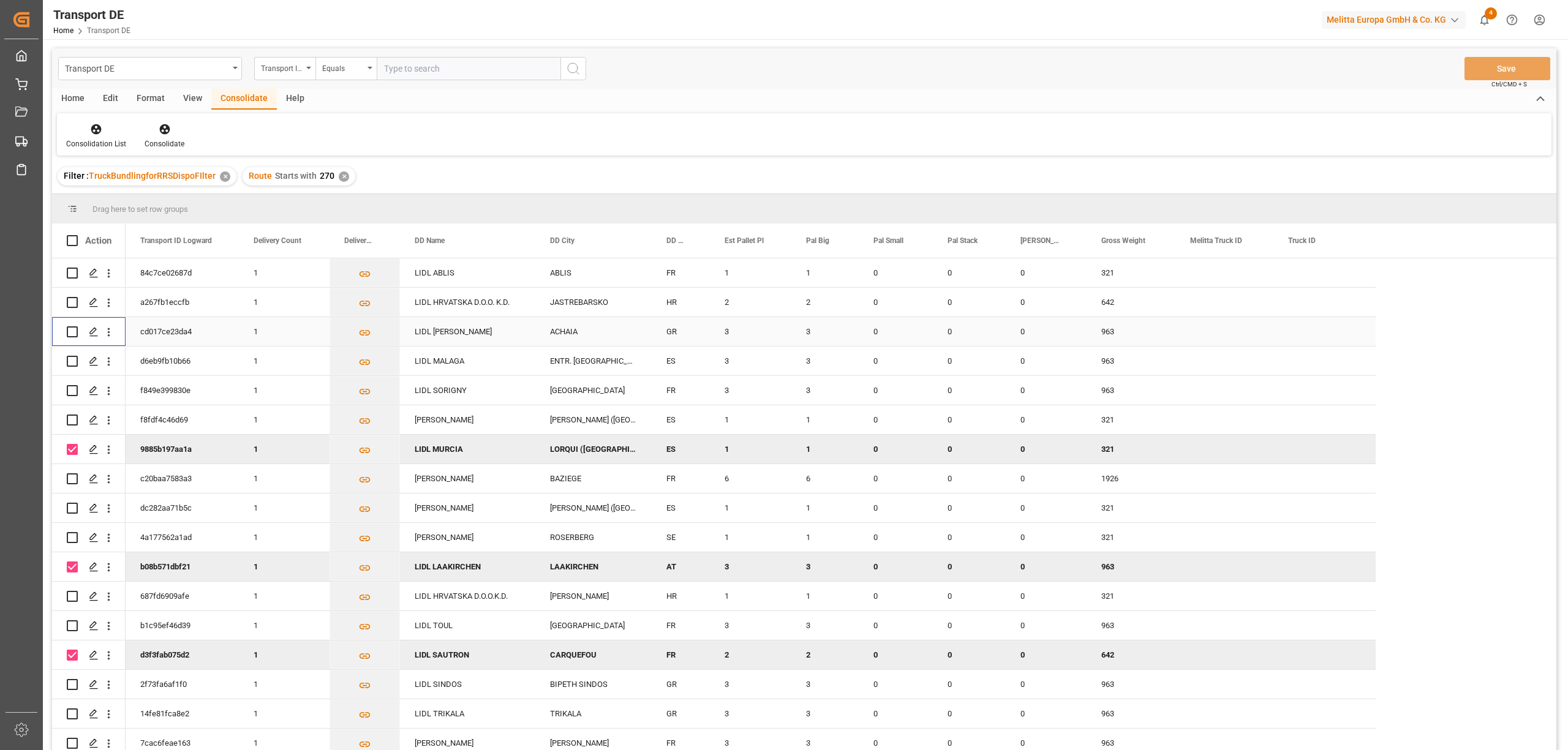
click at [69, 333] on input "Press Space to toggle row selection (unchecked)" at bounding box center [72, 332] width 11 height 11
checkbox input "true"
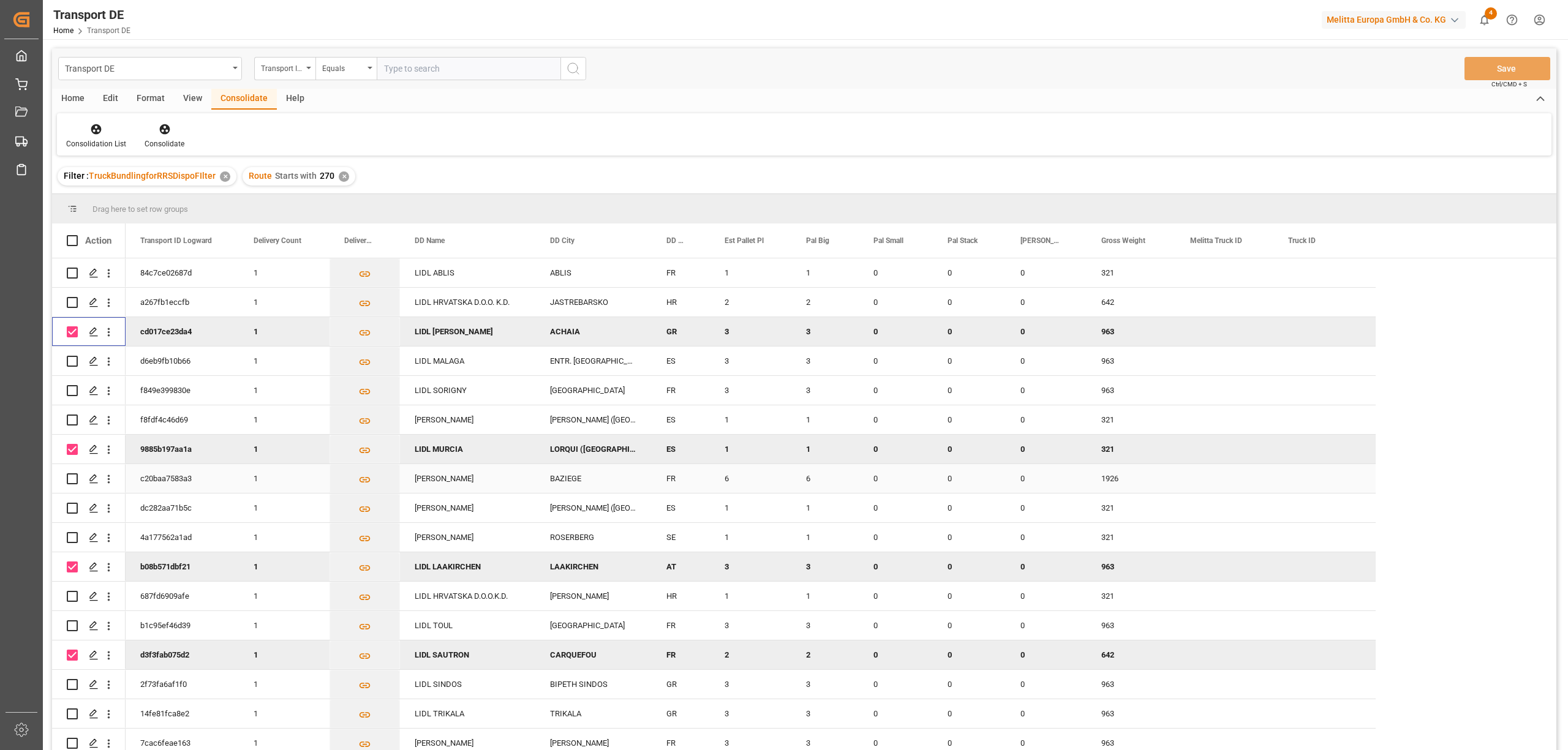
scroll to position [4, 0]
click at [74, 685] on input "Press Space to toggle row selection (unchecked)" at bounding box center [72, 684] width 11 height 11
checkbox input "true"
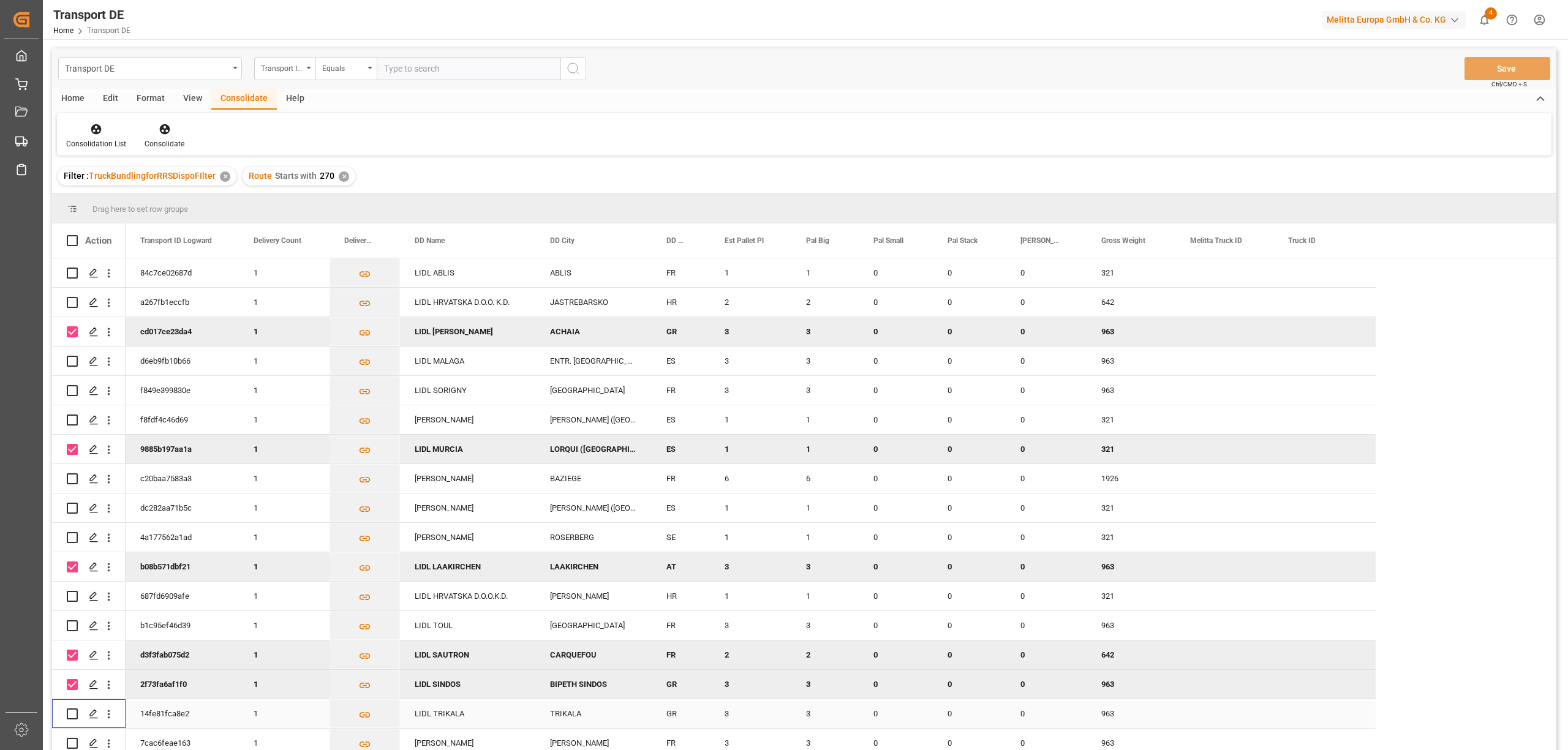
click at [74, 718] on input "Press Space to toggle row selection (unchecked)" at bounding box center [72, 713] width 11 height 11
checkbox input "true"
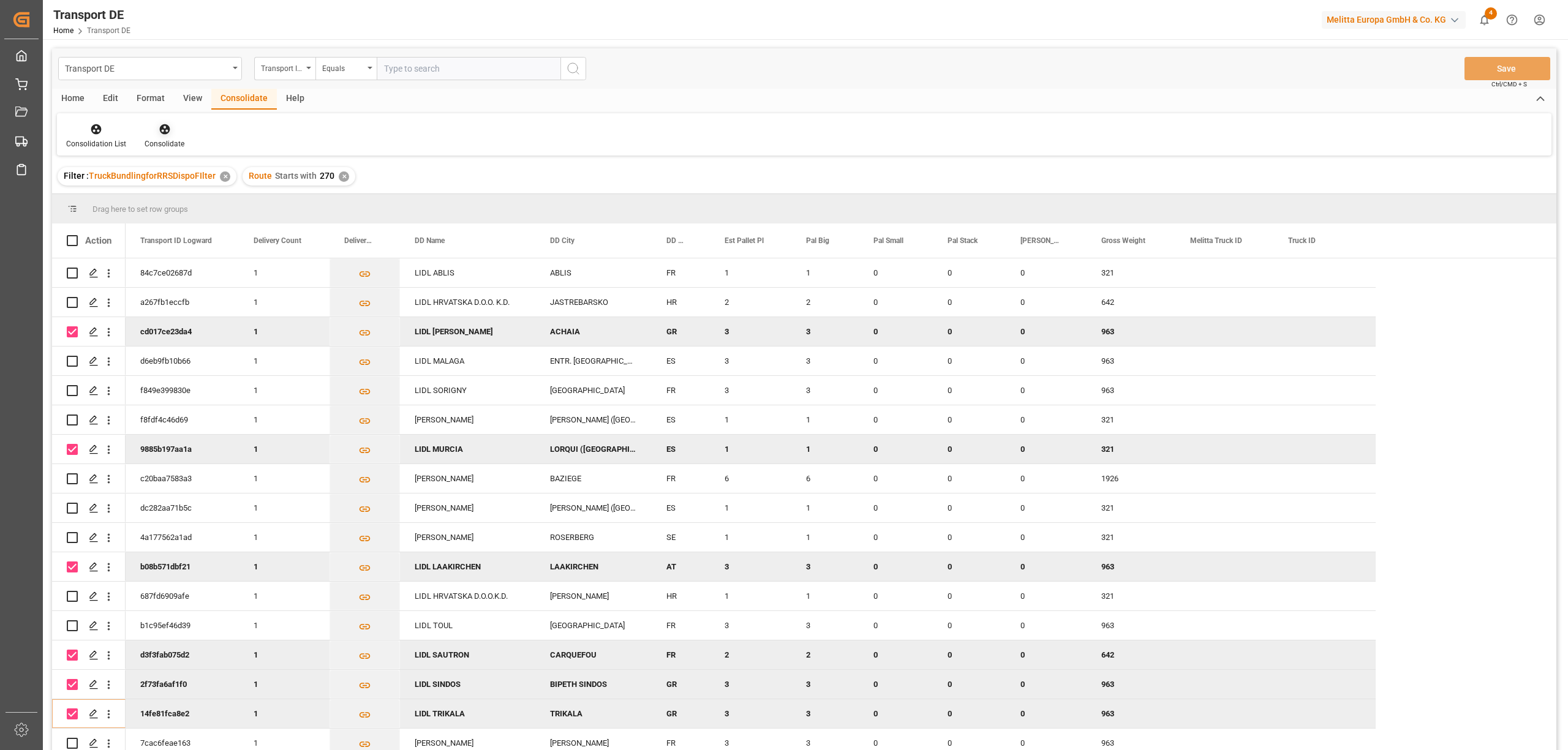
click at [163, 131] on icon at bounding box center [165, 129] width 10 height 10
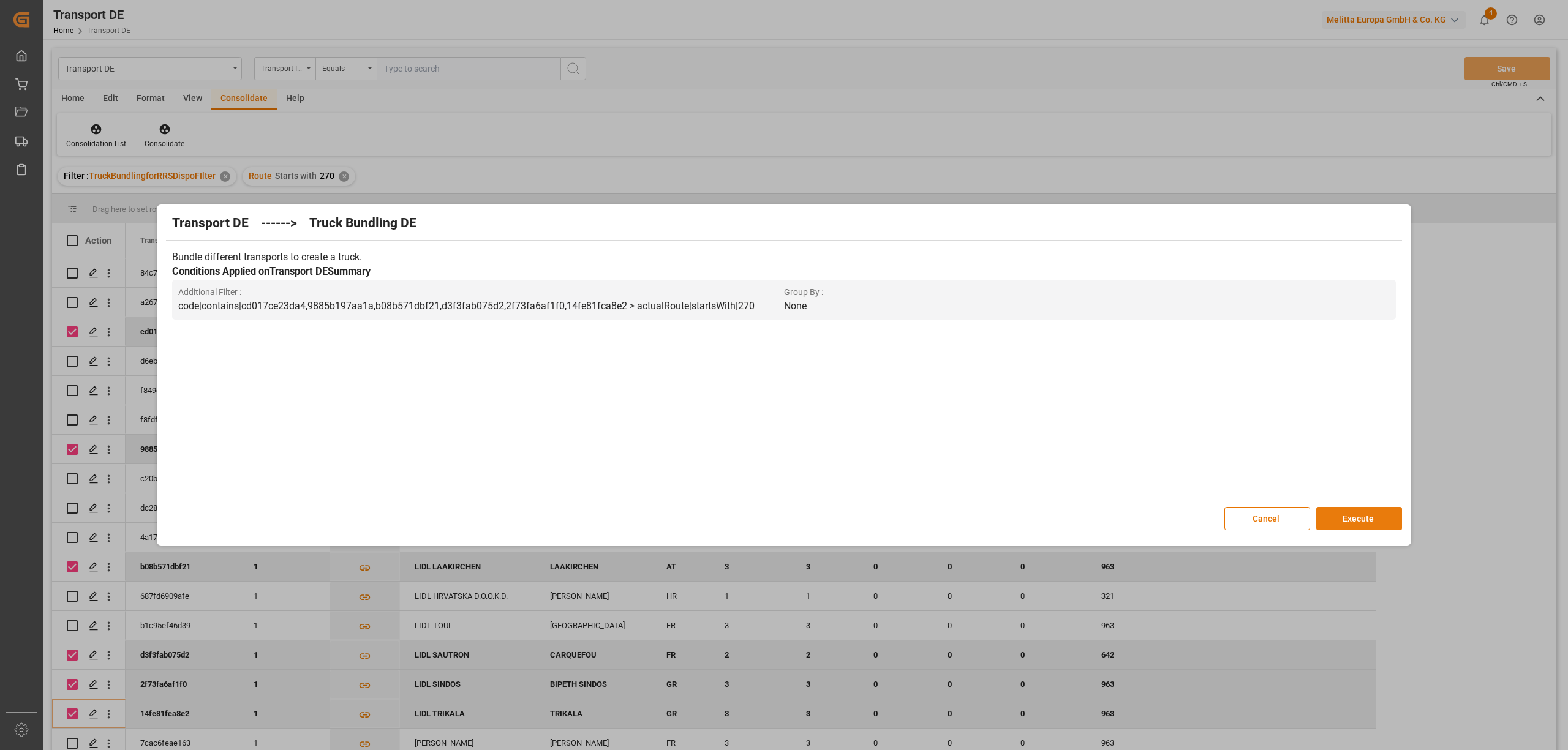
click at [1350, 525] on button "Execute" at bounding box center [1358, 519] width 86 height 23
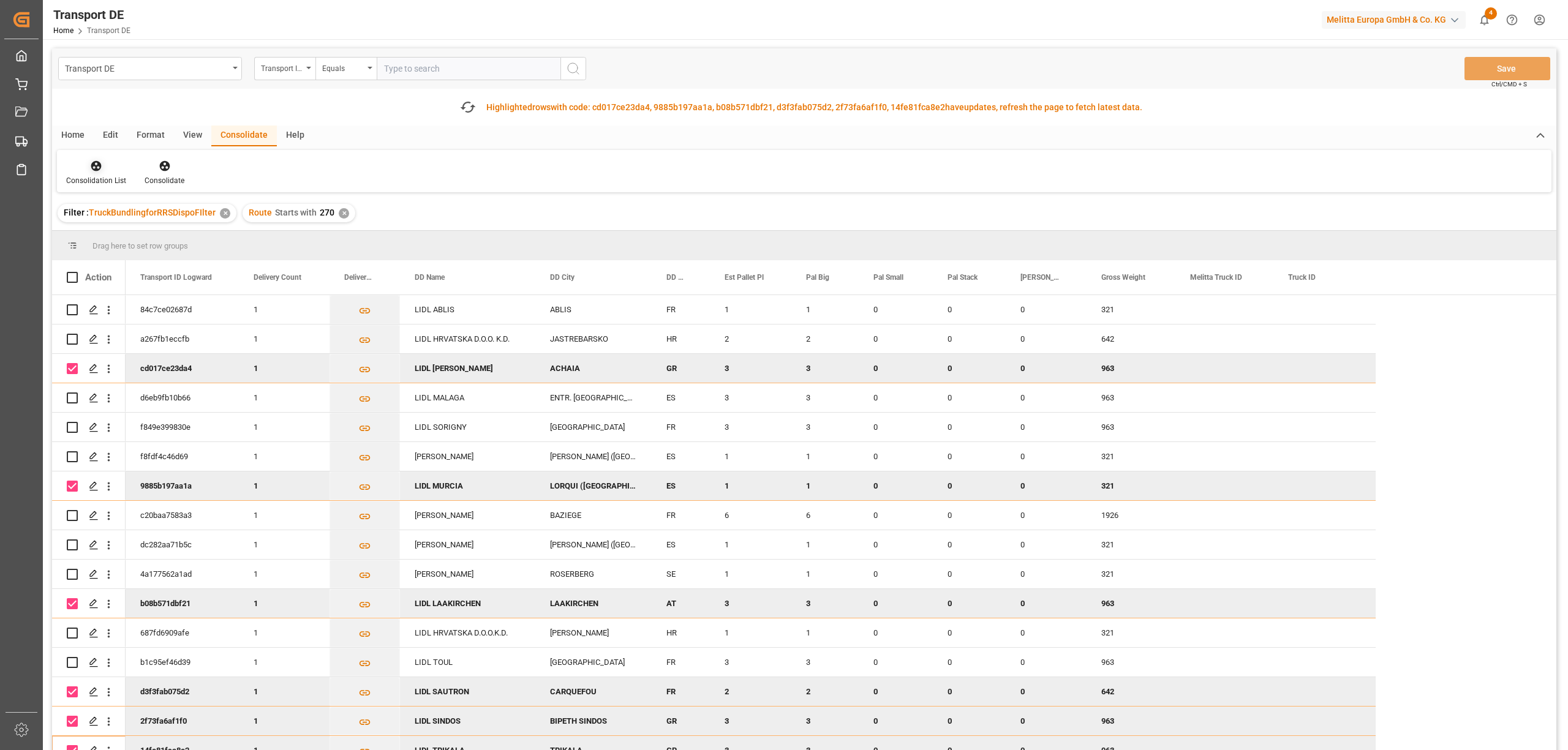
click at [95, 170] on icon at bounding box center [97, 166] width 10 height 10
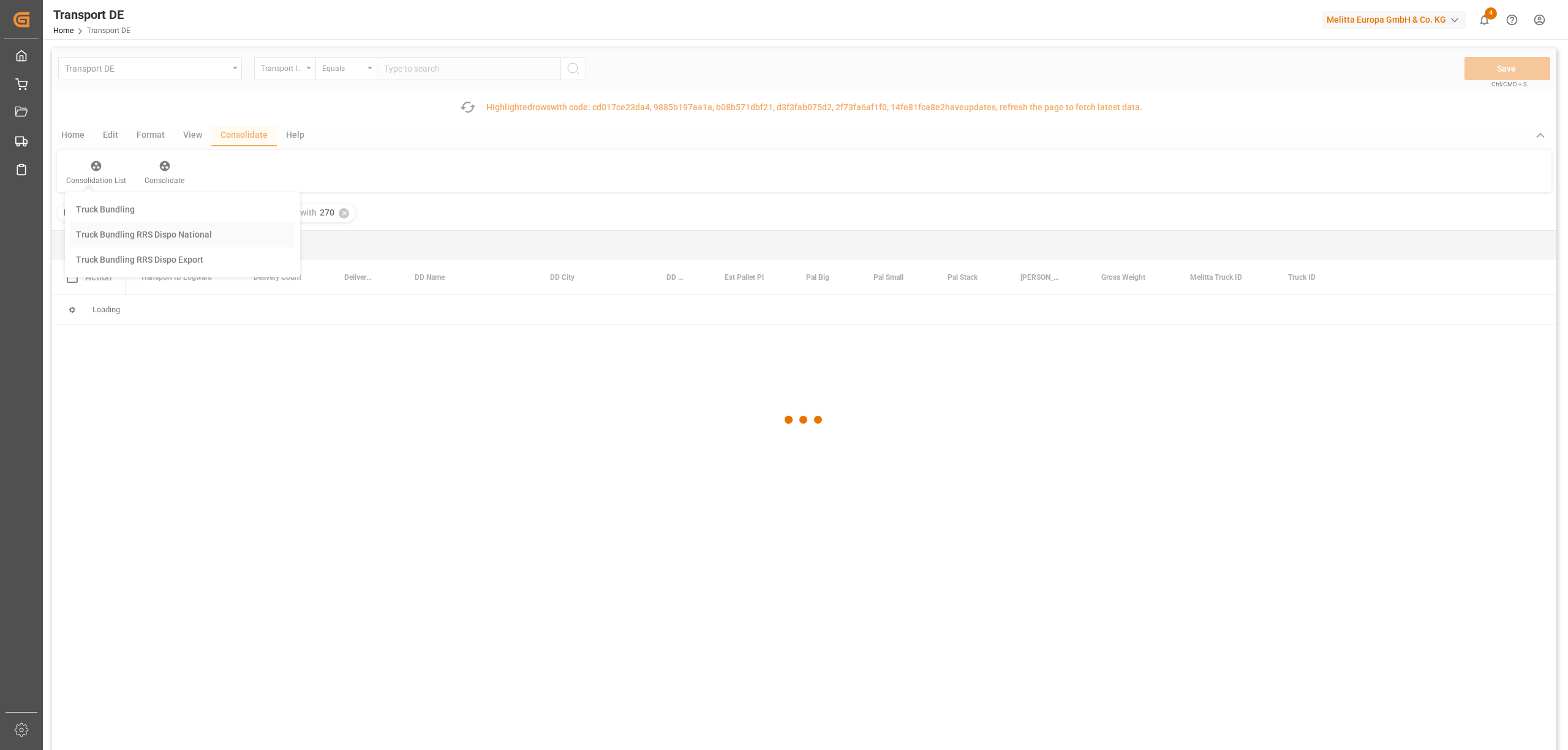
click at [125, 233] on div "Transport DE Transport ID Logward Equals Save Ctrl/CMD + S Fetch latest updates…" at bounding box center [804, 433] width 1504 height 771
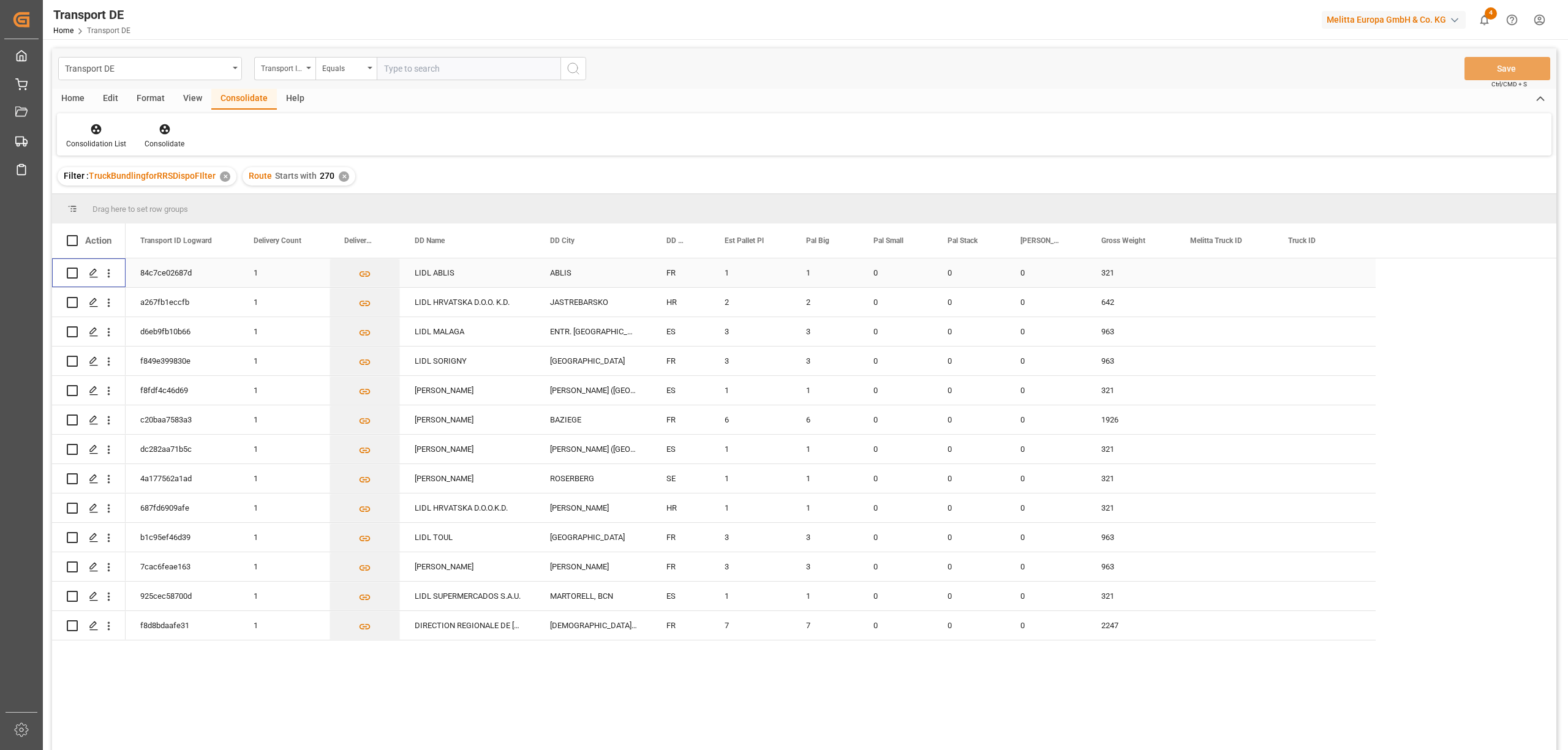
click at [71, 273] on input "Press Space to toggle row selection (unchecked)" at bounding box center [72, 273] width 11 height 11
checkbox input "true"
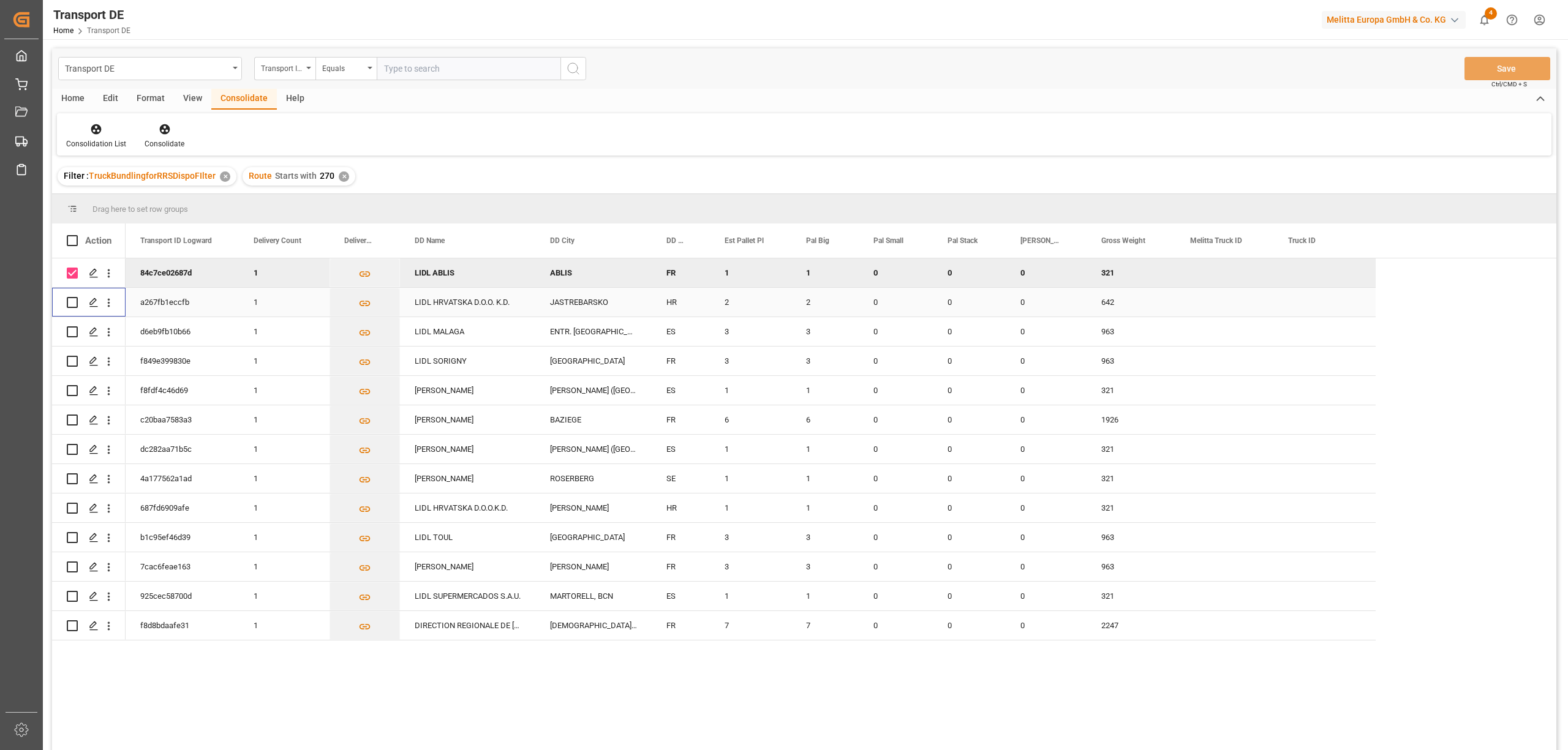
click at [74, 300] on input "Press Space to toggle row selection (unchecked)" at bounding box center [72, 302] width 11 height 11
checkbox input "true"
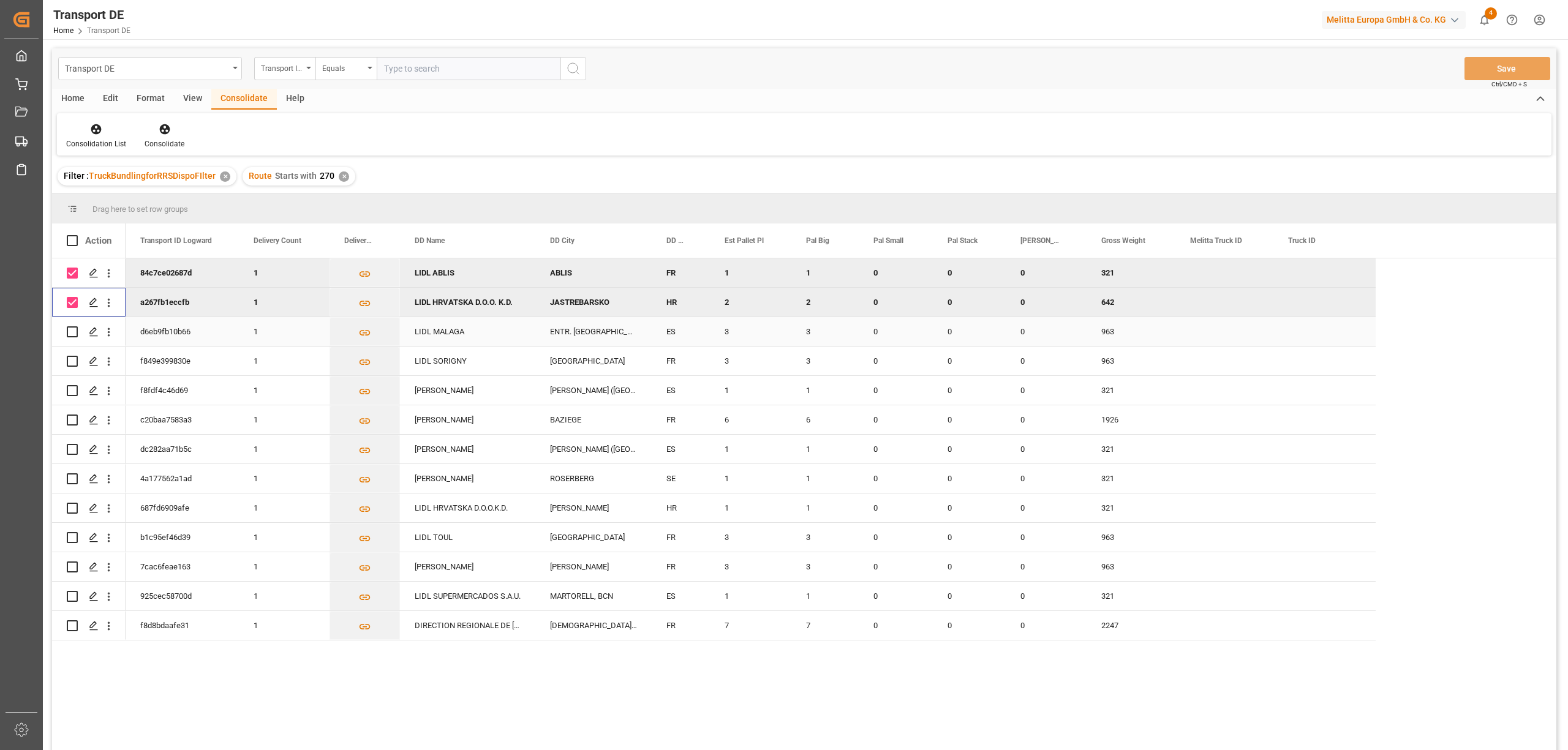
click at [72, 331] on input "Press Space to toggle row selection (unchecked)" at bounding box center [72, 332] width 11 height 11
checkbox input "true"
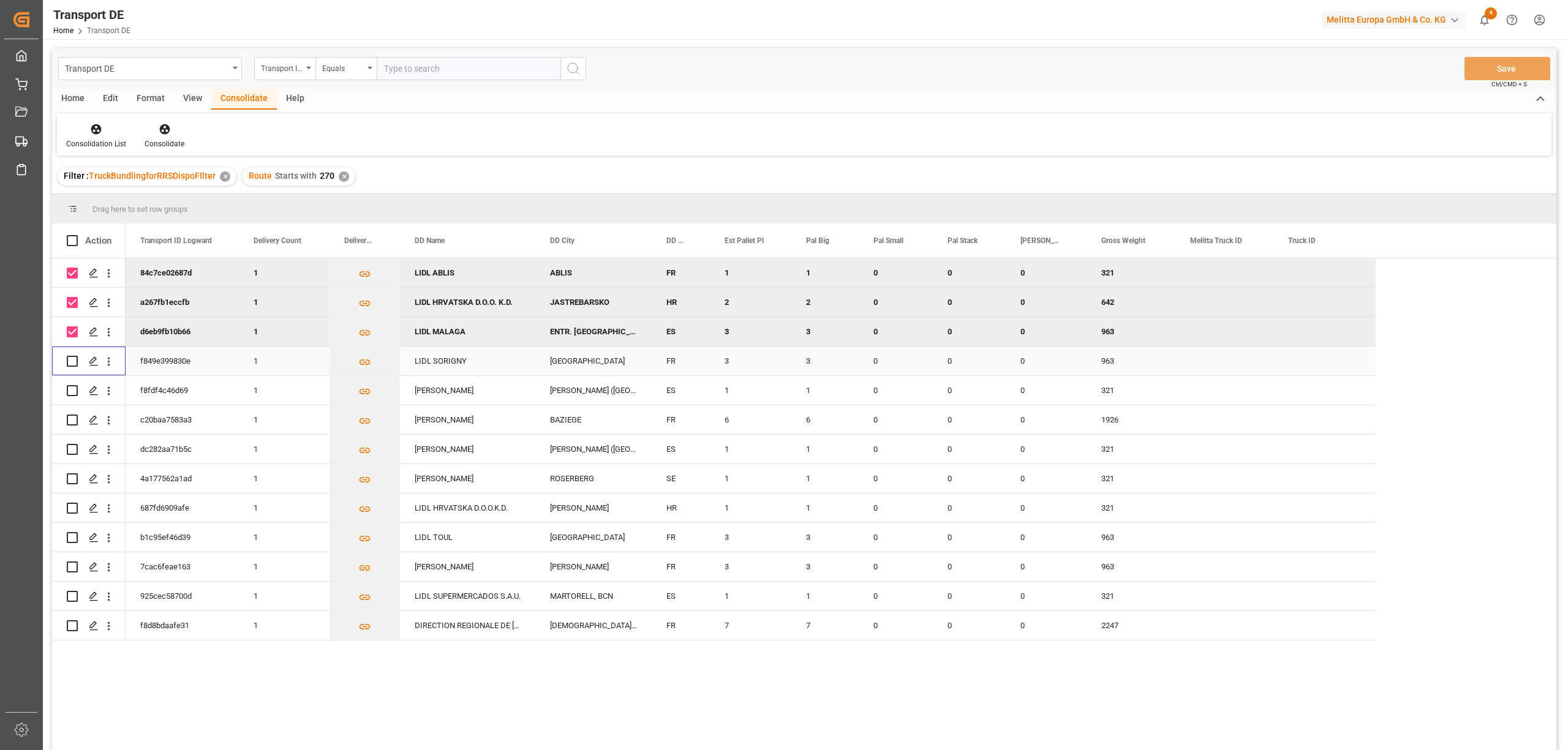
click at [74, 358] on input "Press Space to toggle row selection (unchecked)" at bounding box center [72, 361] width 11 height 11
checkbox input "true"
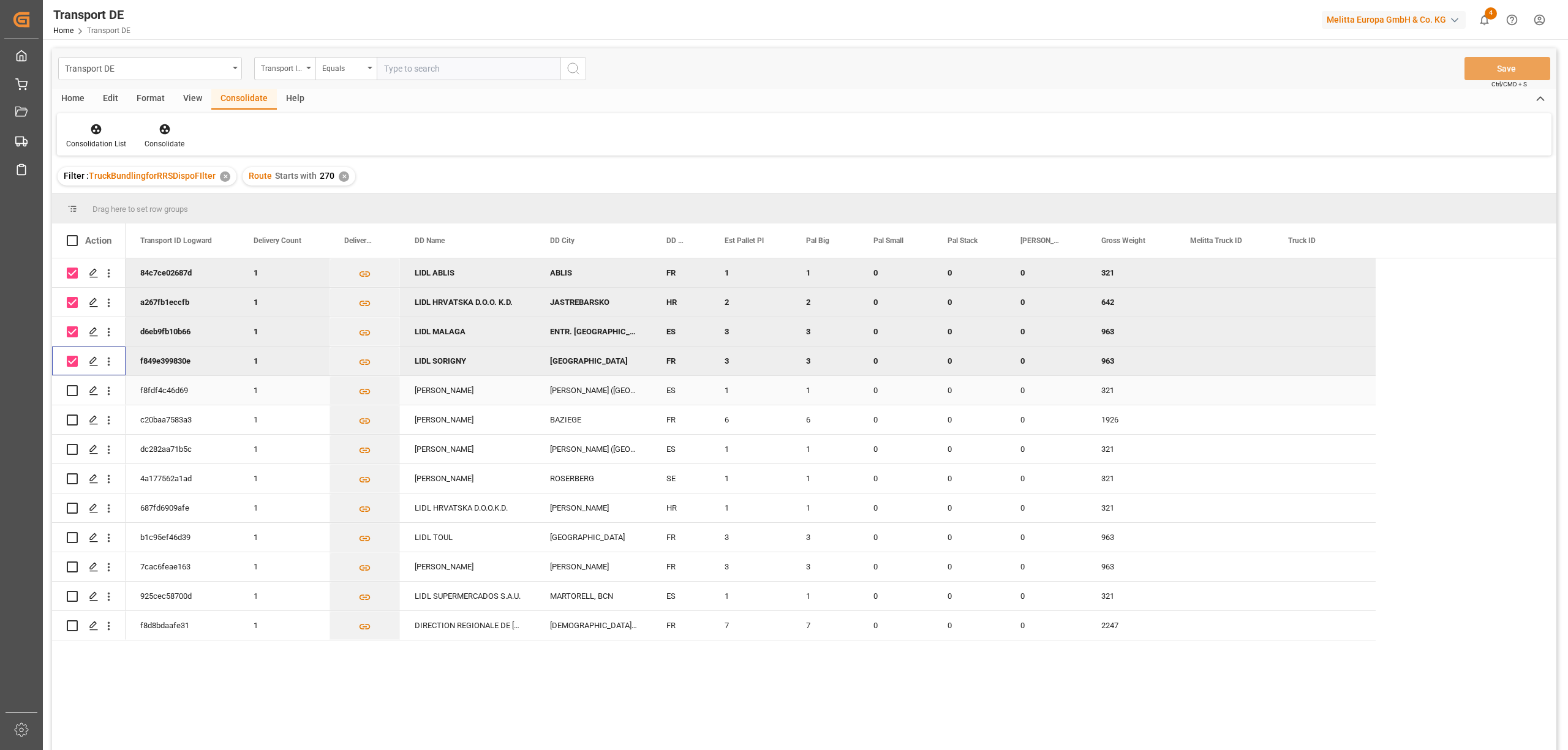
click at [78, 391] on div "Press SPACE to select this row." at bounding box center [89, 390] width 44 height 27
click at [71, 391] on input "Press Space to toggle row selection (unchecked)" at bounding box center [72, 390] width 11 height 11
checkbox input "true"
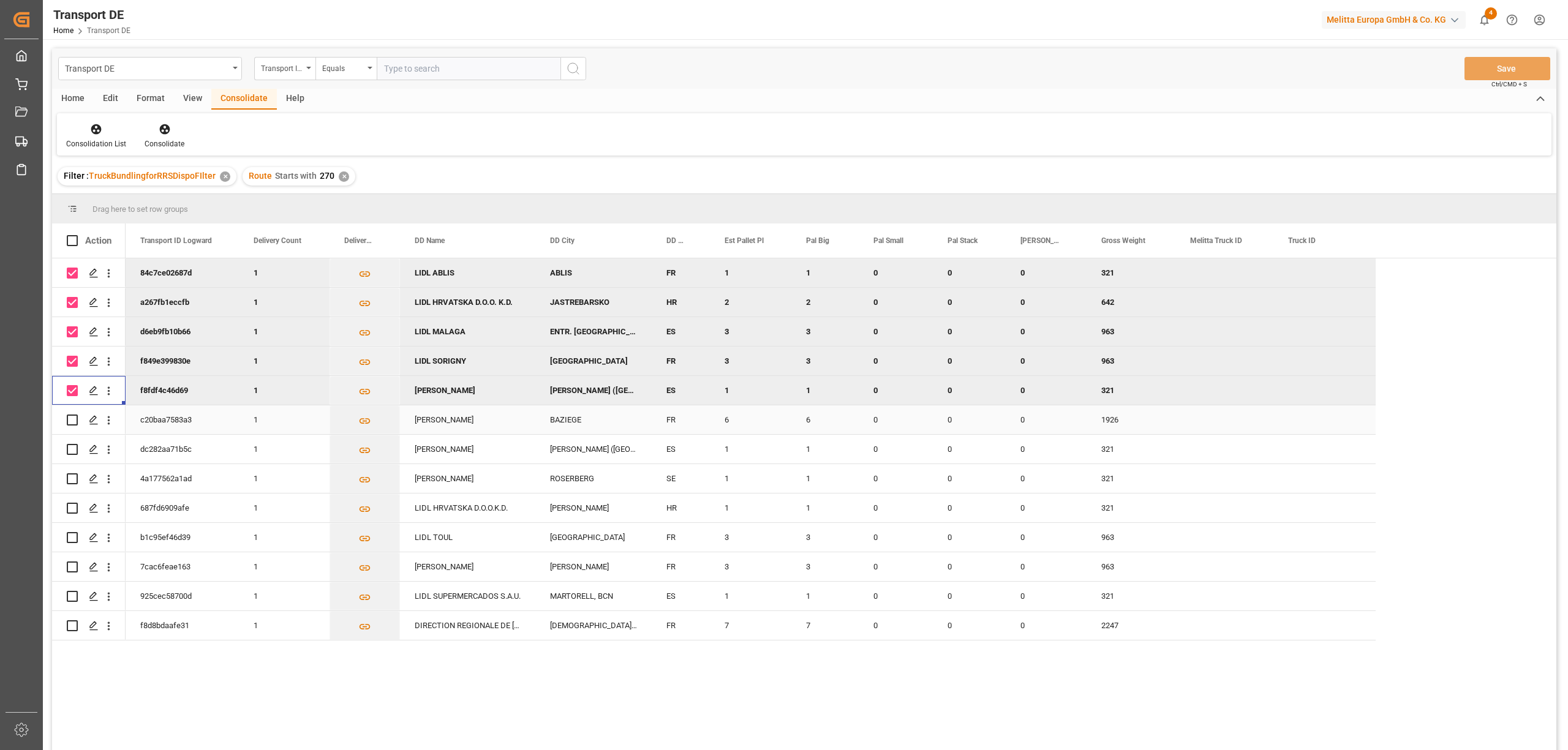
click at [69, 421] on input "Press Space to toggle row selection (unchecked)" at bounding box center [72, 420] width 11 height 11
checkbox input "true"
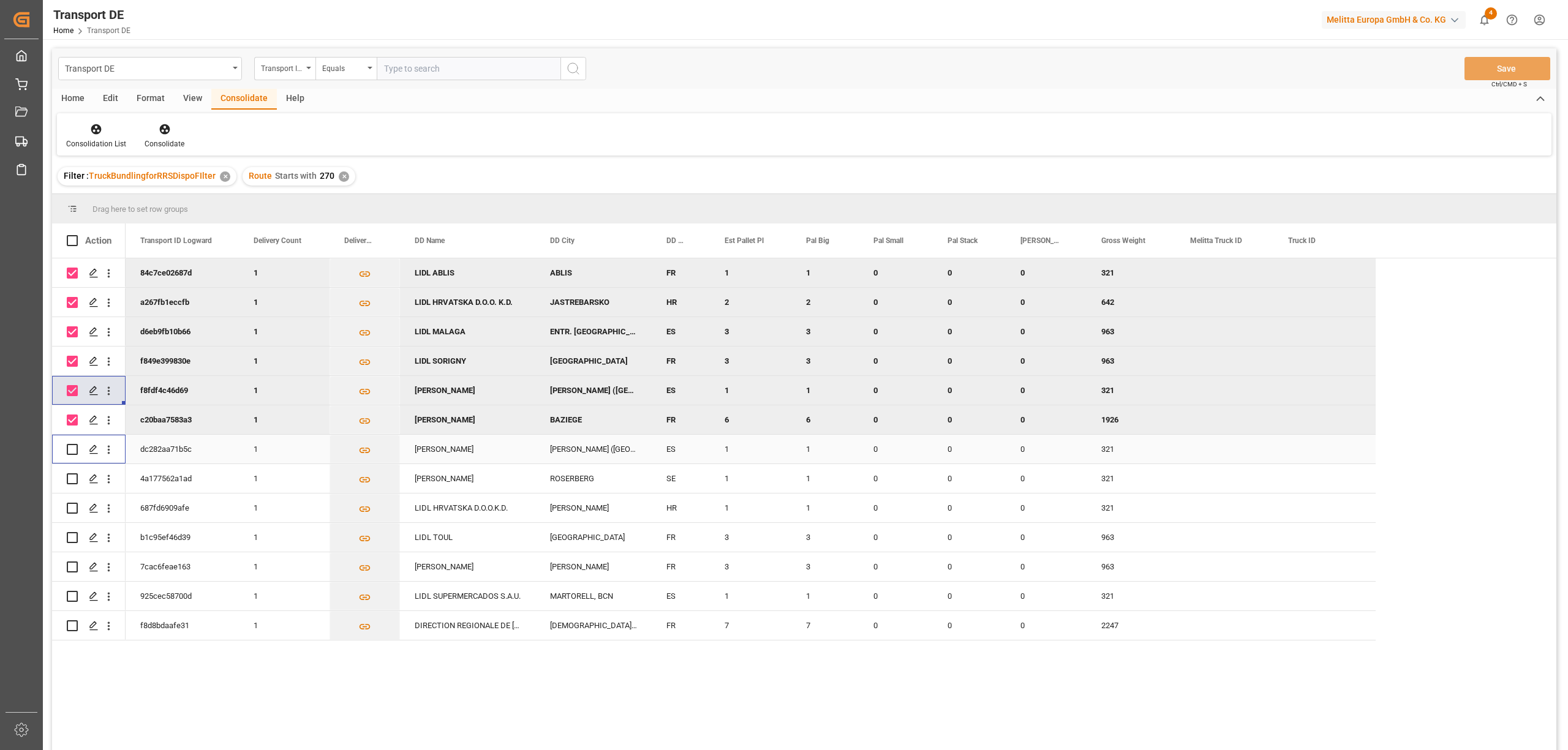
click at [71, 448] on input "Press Space to toggle row selection (unchecked)" at bounding box center [72, 449] width 11 height 11
checkbox input "true"
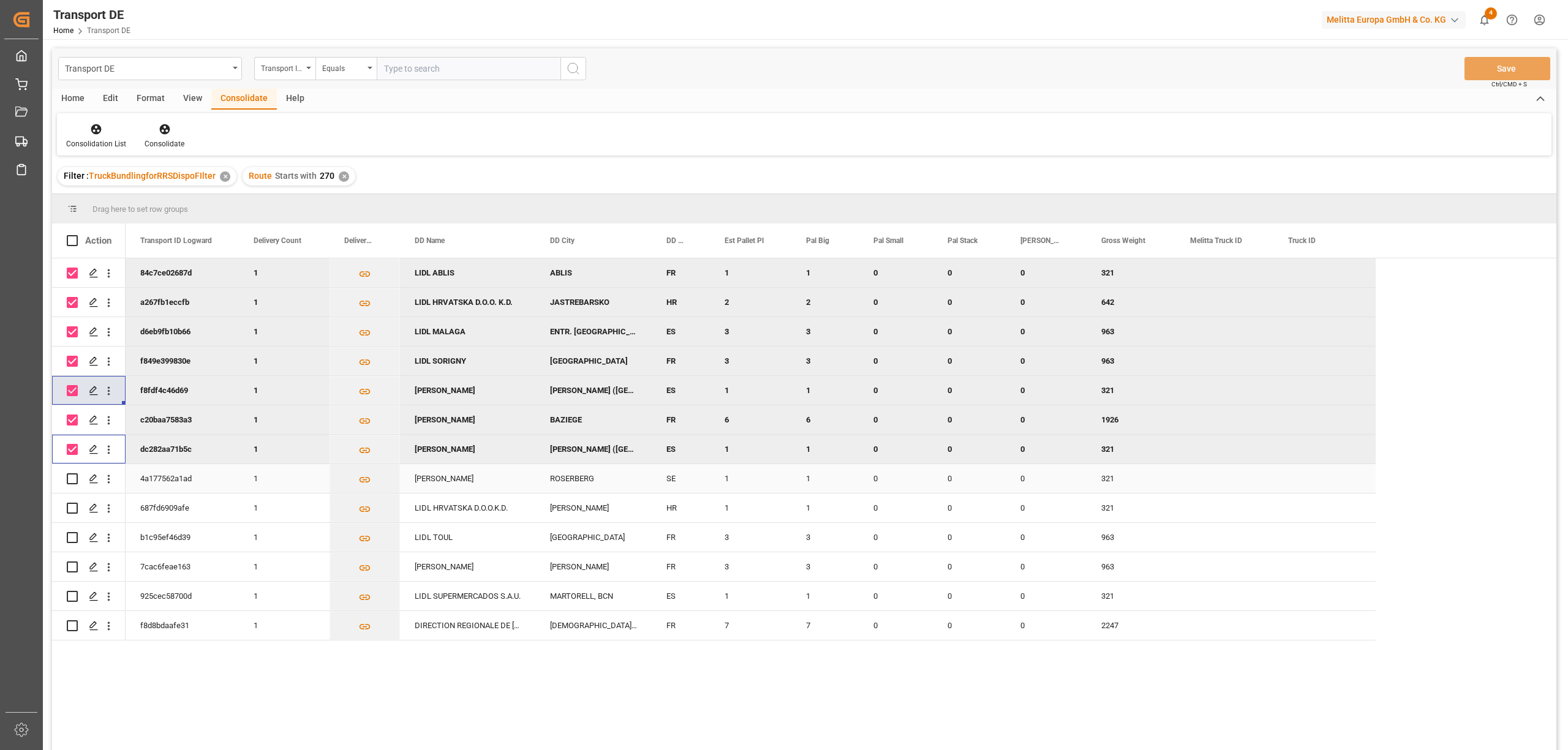
click at [70, 478] on input "Press Space to toggle row selection (unchecked)" at bounding box center [72, 478] width 11 height 11
checkbox input "true"
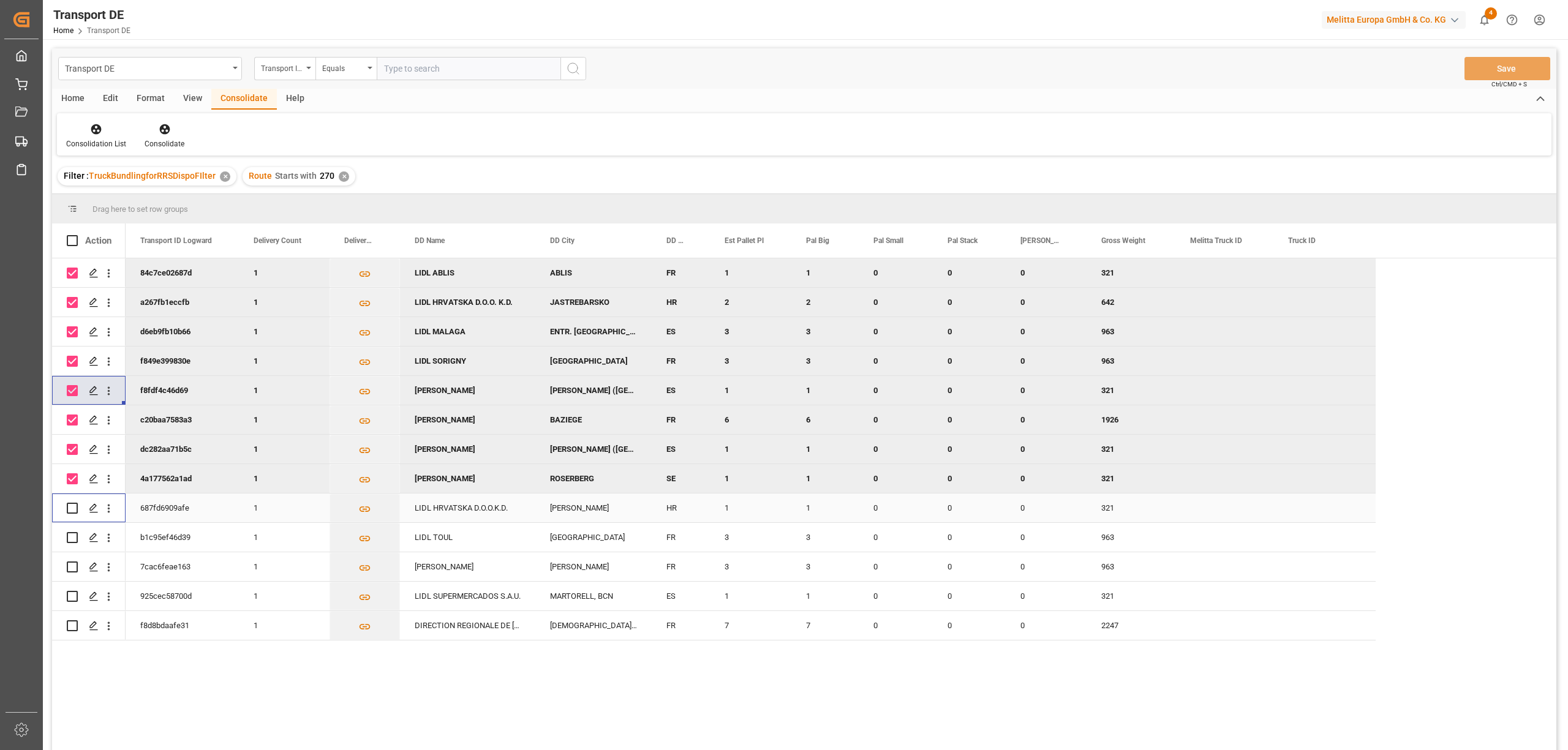
click at [72, 508] on input "Press Space to toggle row selection (unchecked)" at bounding box center [72, 508] width 11 height 11
checkbox input "true"
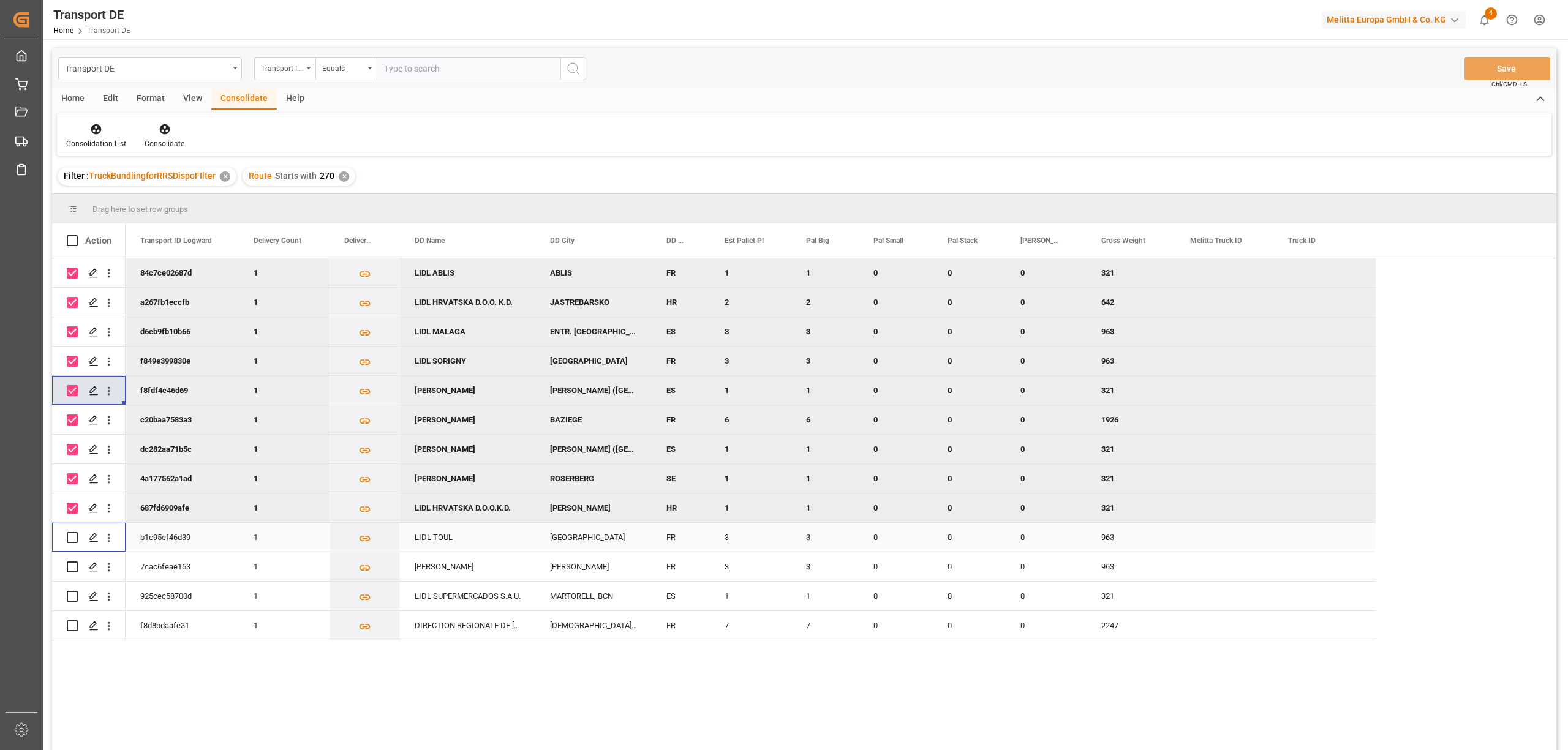
click at [74, 538] on input "Press Space to toggle row selection (unchecked)" at bounding box center [72, 537] width 11 height 11
checkbox input "true"
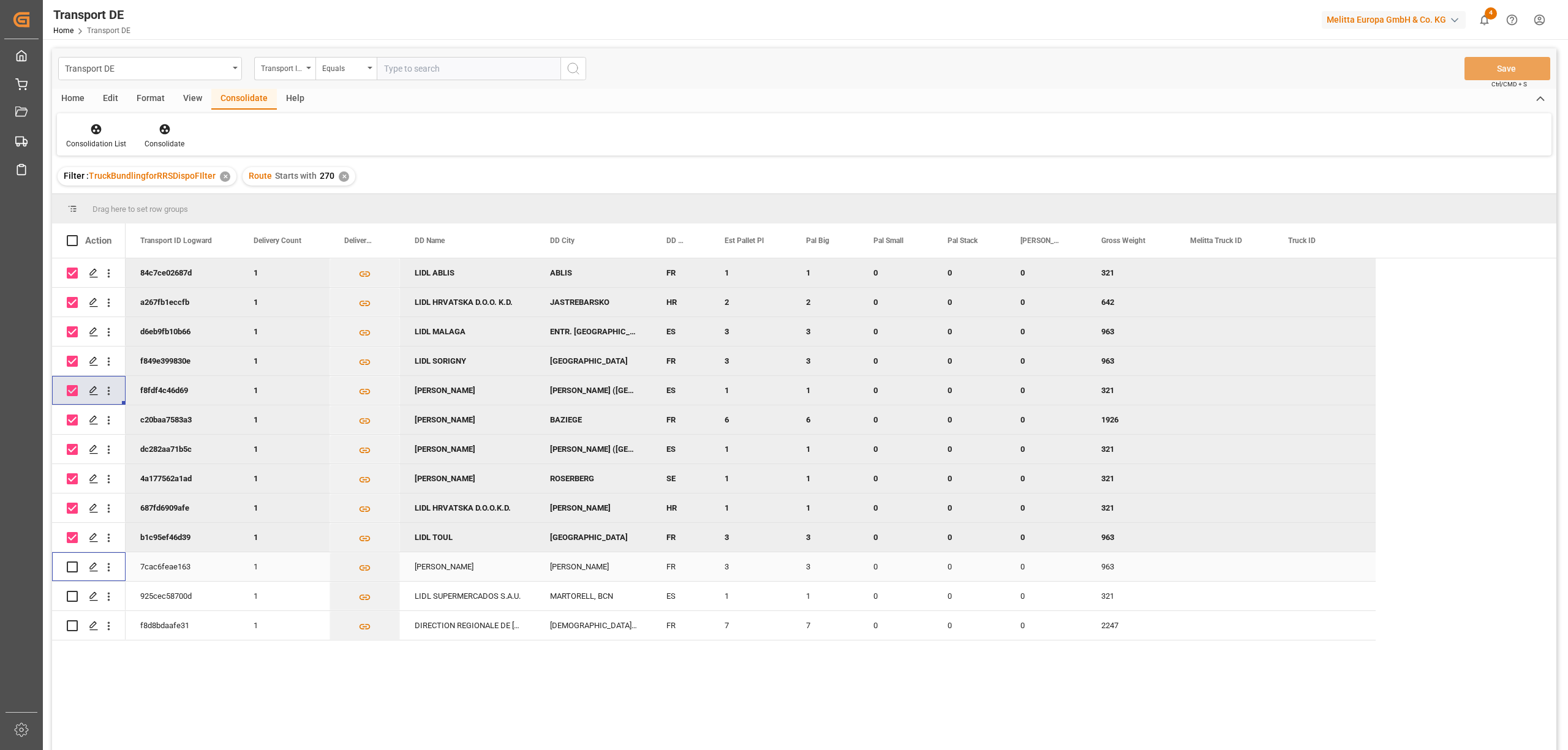
click at [72, 569] on input "Press Space to toggle row selection (unchecked)" at bounding box center [72, 567] width 11 height 11
checkbox input "true"
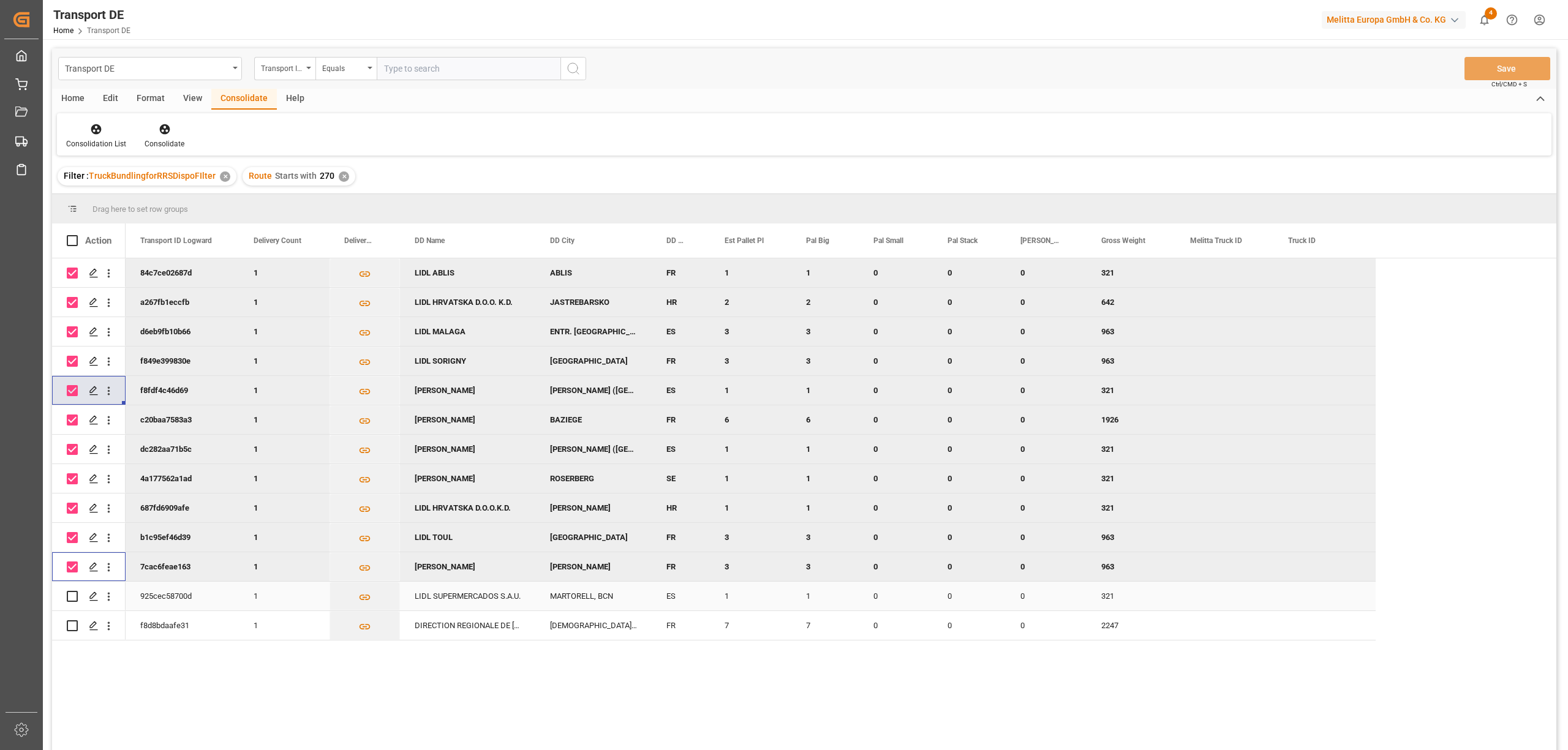
click at [76, 593] on input "Press Space to toggle row selection (unchecked)" at bounding box center [72, 596] width 11 height 11
checkbox input "true"
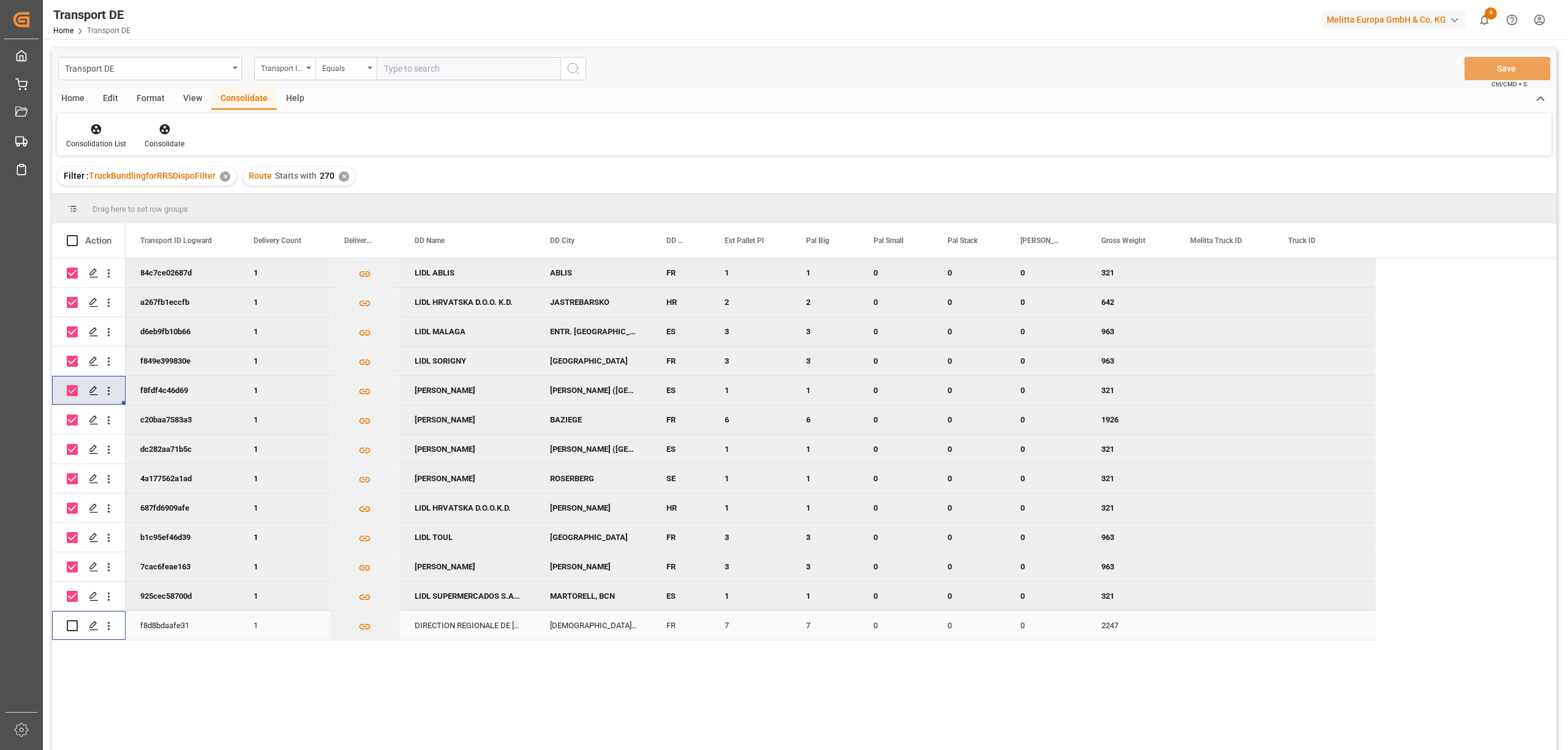
click at [74, 623] on input "Press Space to toggle row selection (unchecked)" at bounding box center [72, 625] width 11 height 11
checkbox input "true"
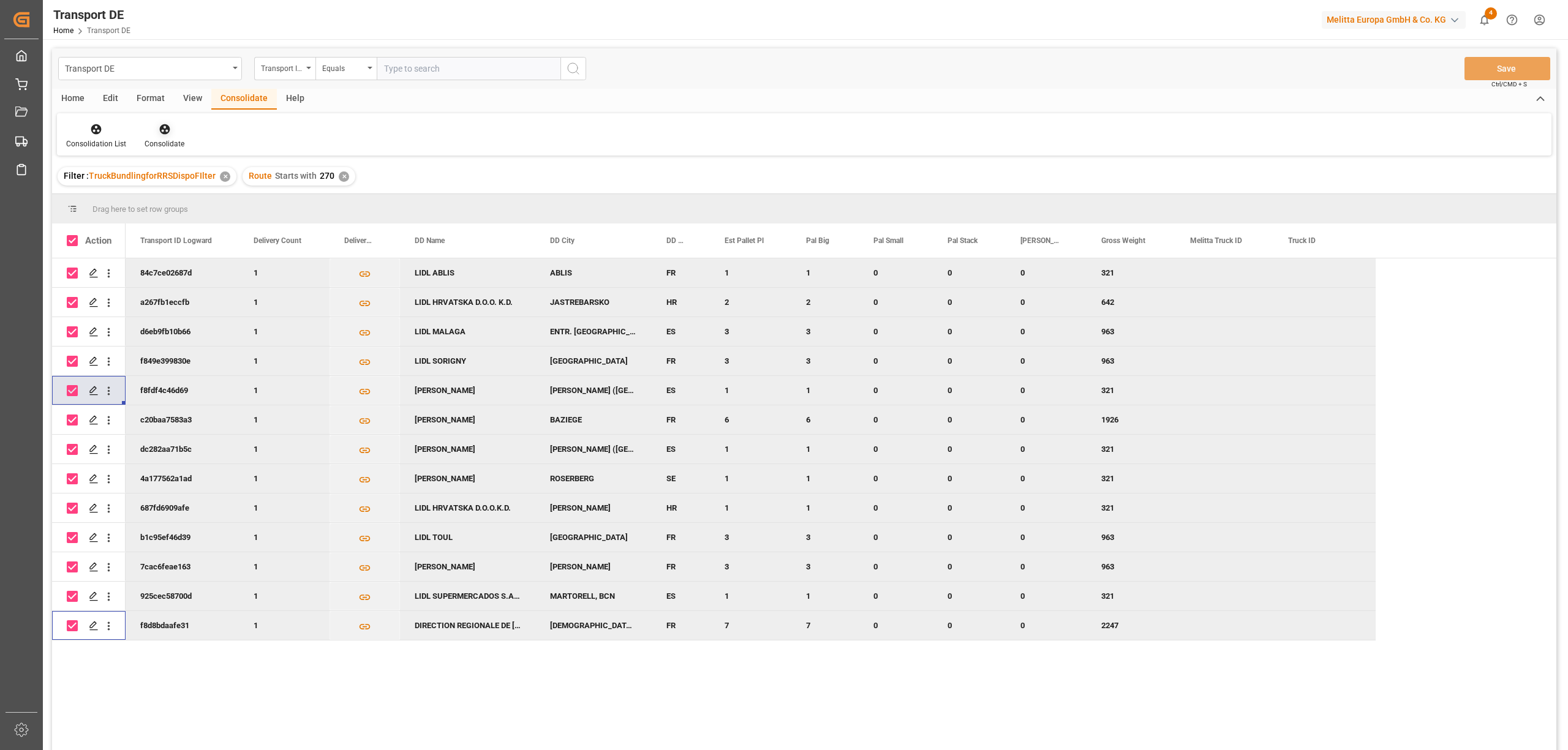
click at [157, 136] on div "Consolidate" at bounding box center [164, 136] width 58 height 27
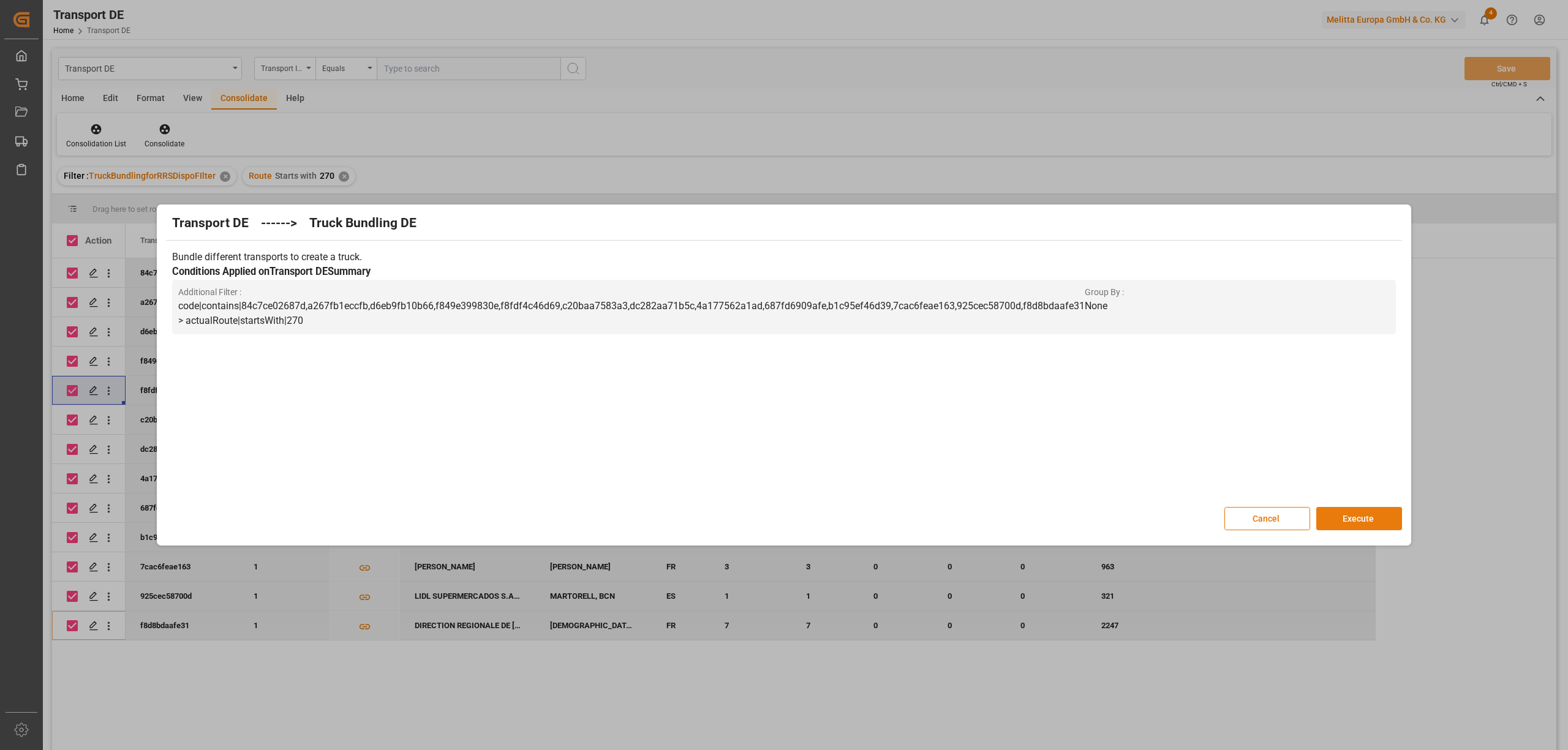
click at [1355, 516] on button "Execute" at bounding box center [1358, 519] width 86 height 23
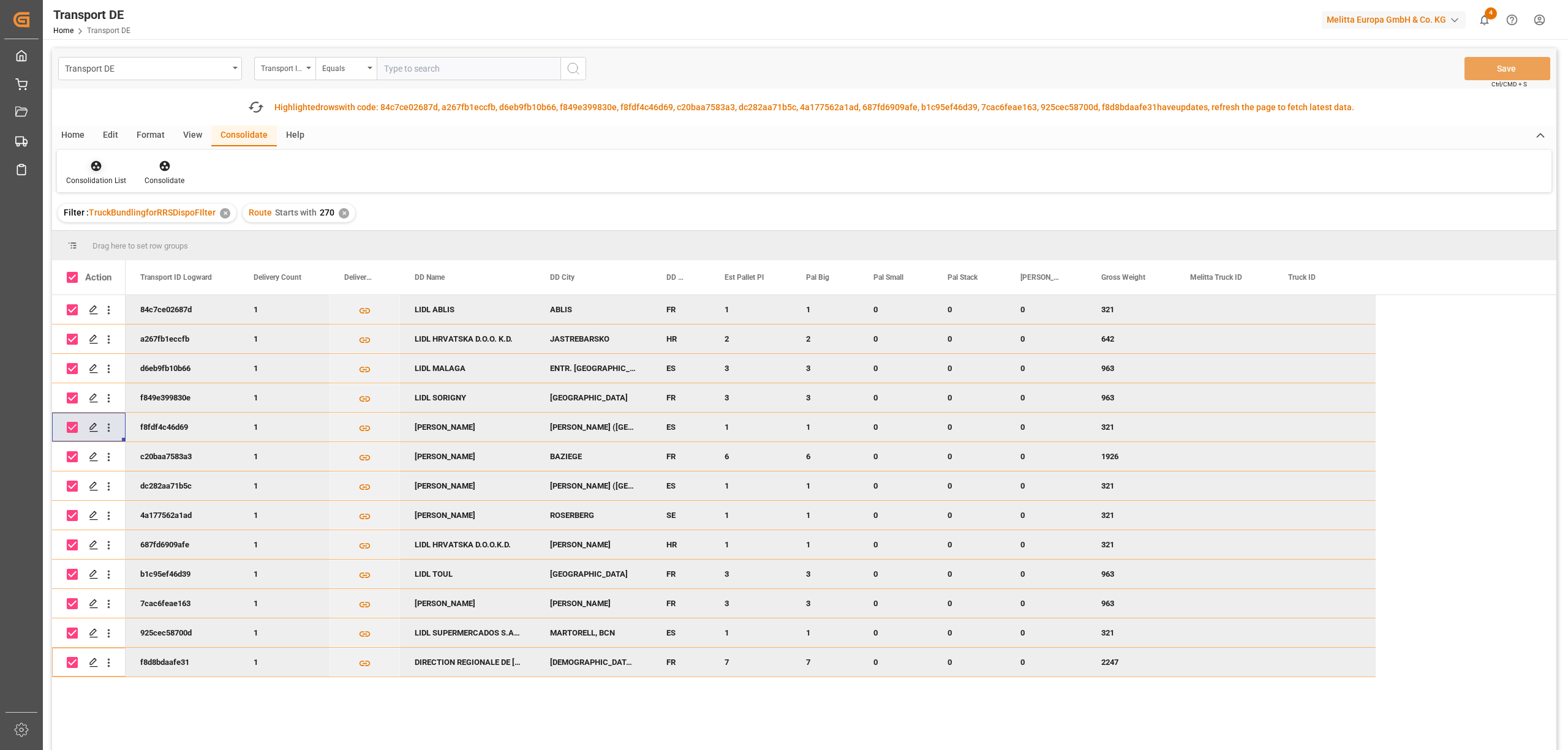
click at [99, 169] on icon at bounding box center [97, 166] width 10 height 10
click at [111, 242] on div "Transport DE Transport ID Logward Equals Save Ctrl/CMD + S Fetch latest updates…" at bounding box center [804, 433] width 1504 height 771
